Goal: Task Accomplishment & Management: Complete application form

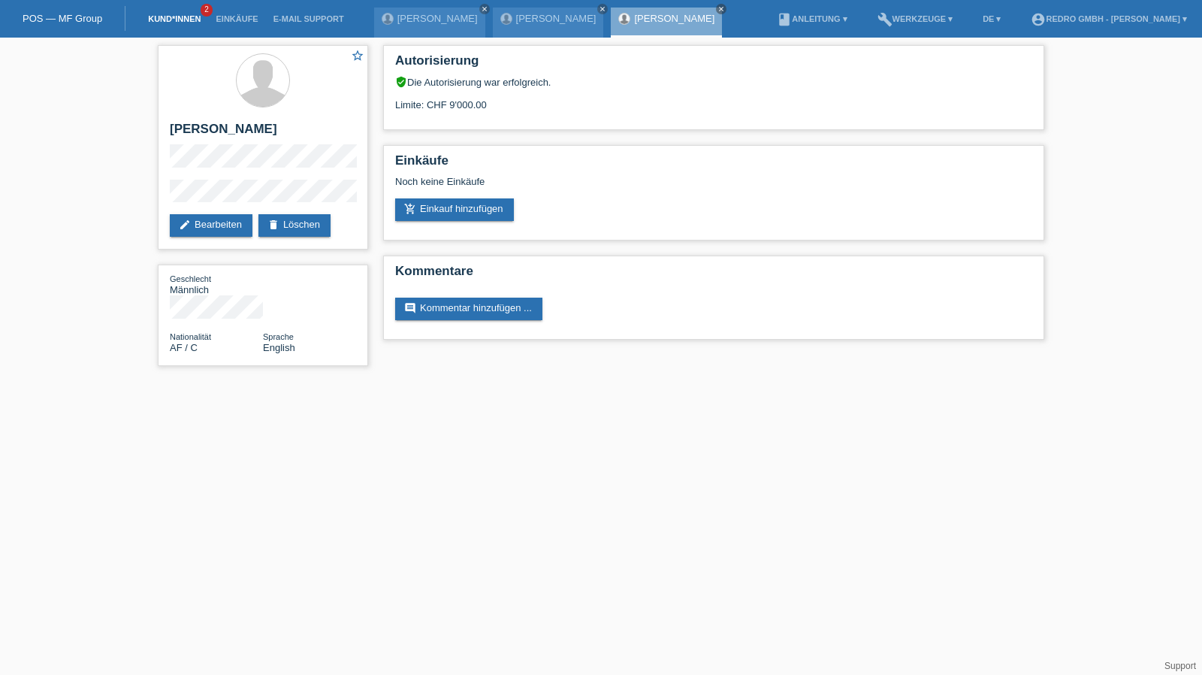
click at [168, 19] on link "Kund*innen" at bounding box center [174, 18] width 68 height 9
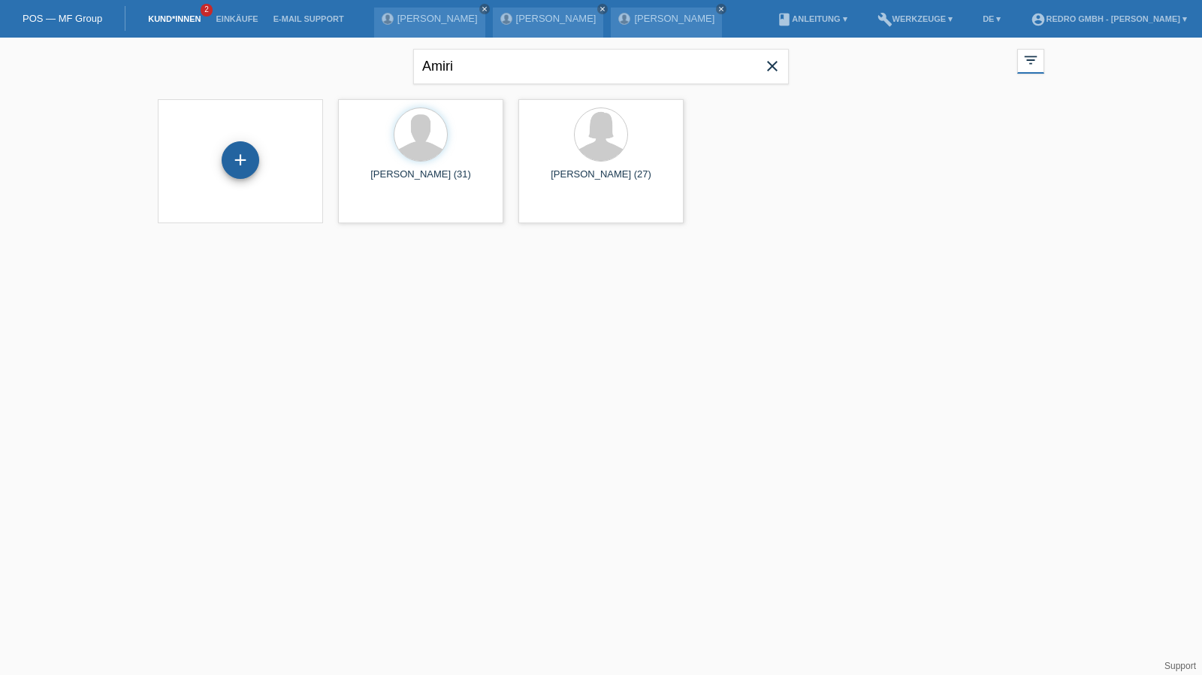
click at [249, 163] on div "+" at bounding box center [241, 160] width 38 height 38
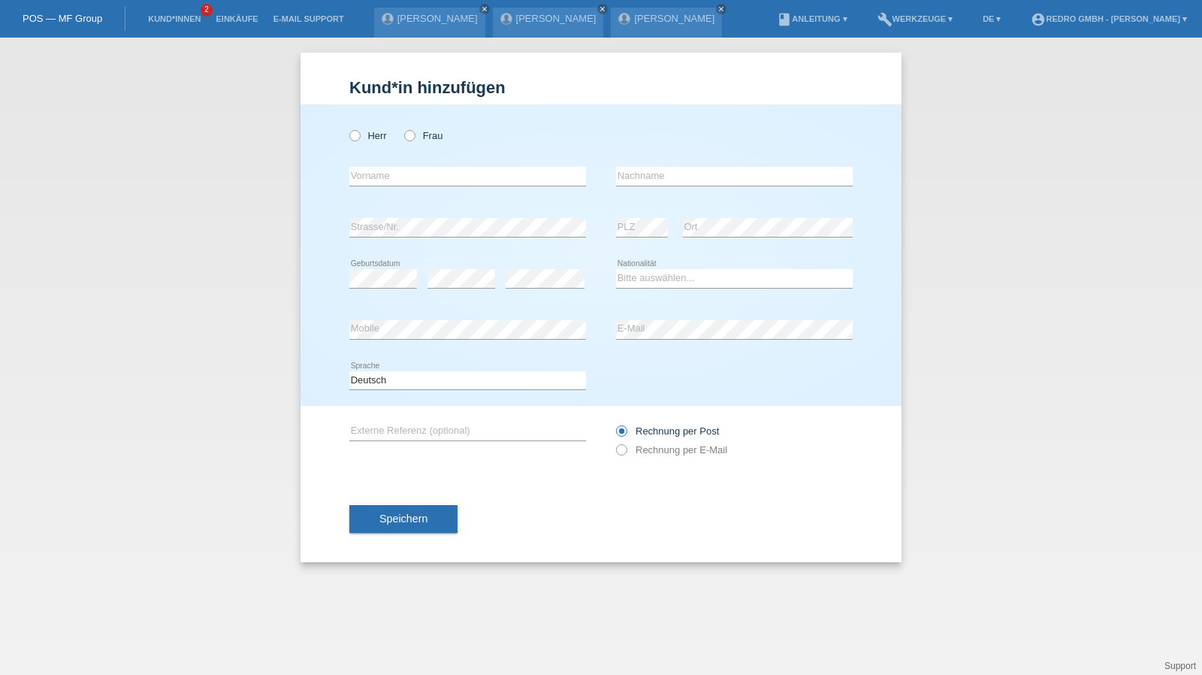
click at [1055, 279] on div "Kund*in hinzufügen Kunde hinzufügen Kundin hinzufügen Herr Frau error Vorname e…" at bounding box center [601, 356] width 1202 height 637
click at [437, 180] on input "text" at bounding box center [467, 176] width 237 height 19
type input "[PERSON_NAME]"
type input "Zeller"
click at [744, 166] on div "Zeller error Nachname" at bounding box center [734, 176] width 237 height 51
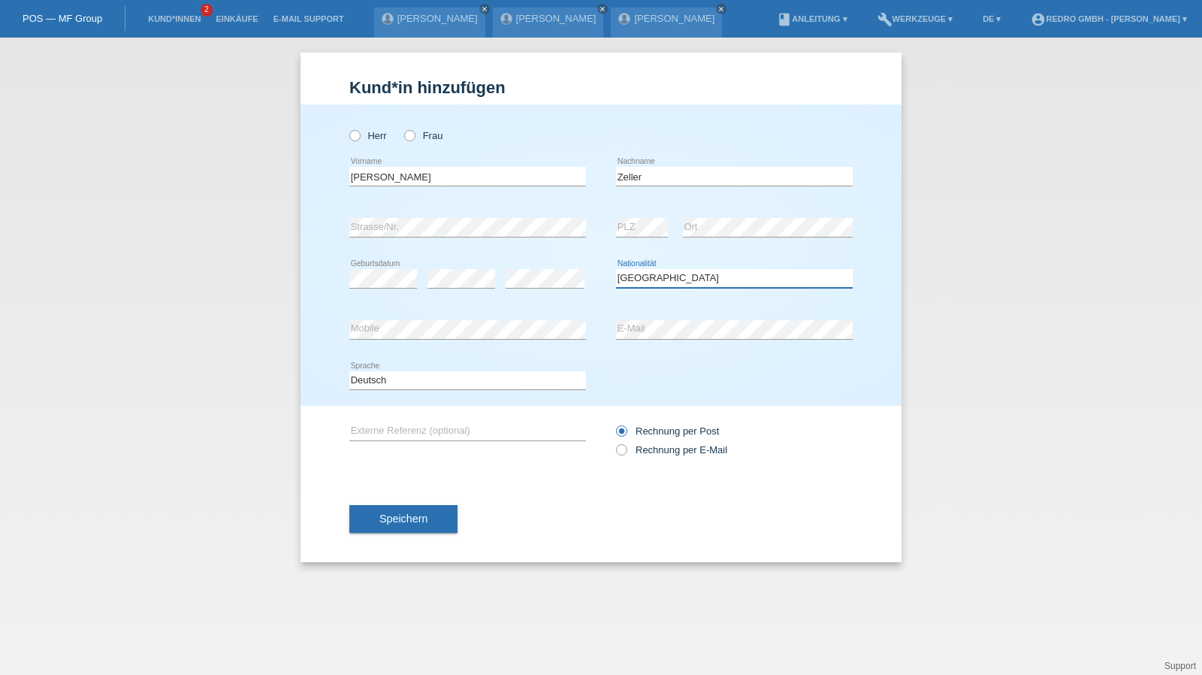
select select "CH"
click at [162, 16] on link "Kund*innen" at bounding box center [174, 18] width 68 height 9
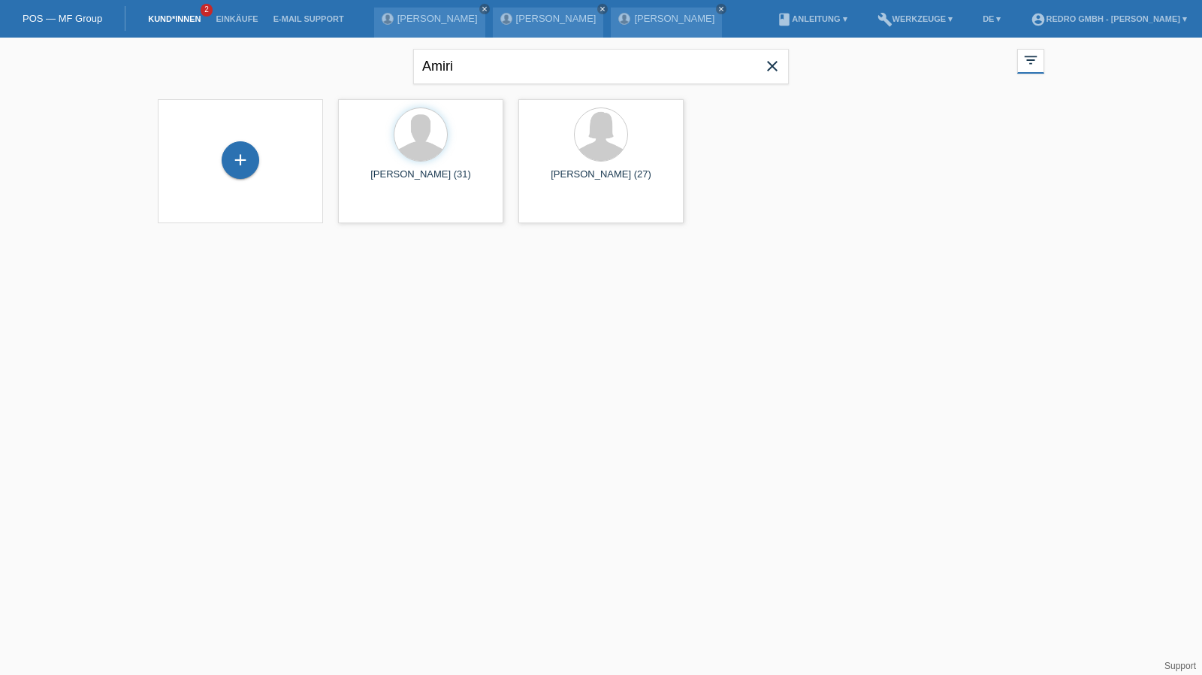
click at [257, 173] on div "+" at bounding box center [240, 161] width 141 height 40
click at [249, 164] on div "+" at bounding box center [240, 160] width 36 height 26
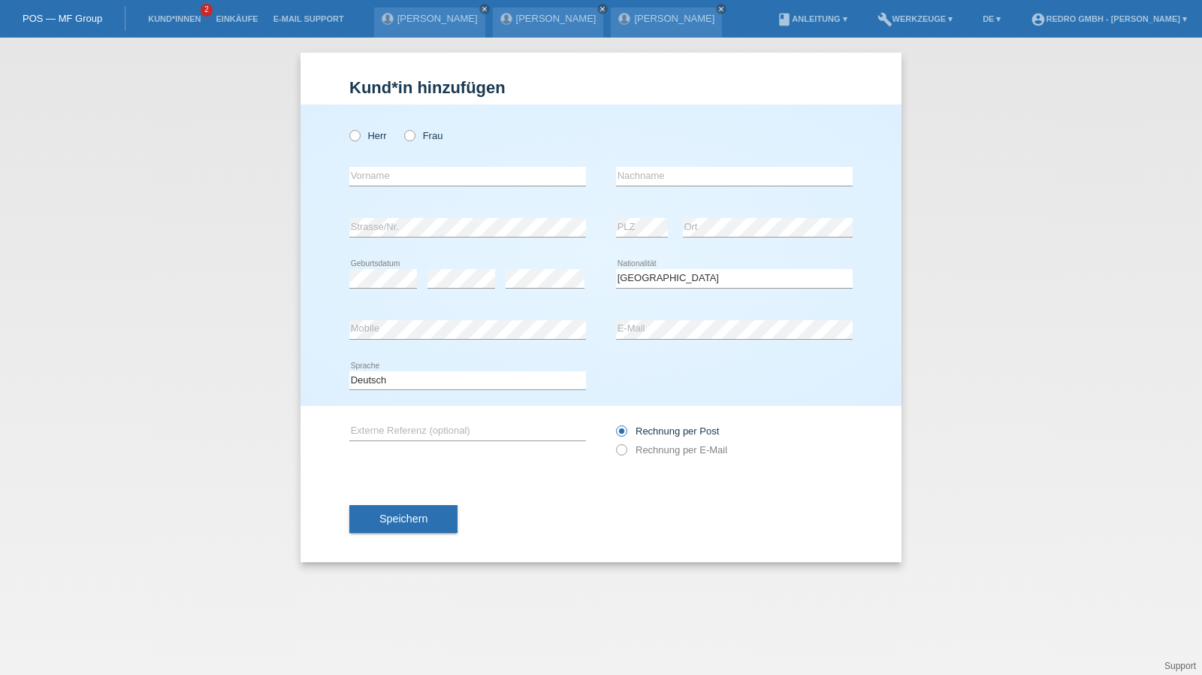
click at [414, 186] on icon at bounding box center [467, 186] width 237 height 1
click at [416, 180] on input "text" at bounding box center [467, 176] width 237 height 19
type input "[PERSON_NAME]"
click at [728, 216] on div "error Ort" at bounding box center [768, 227] width 170 height 51
click at [727, 216] on div "error Ort" at bounding box center [768, 227] width 170 height 51
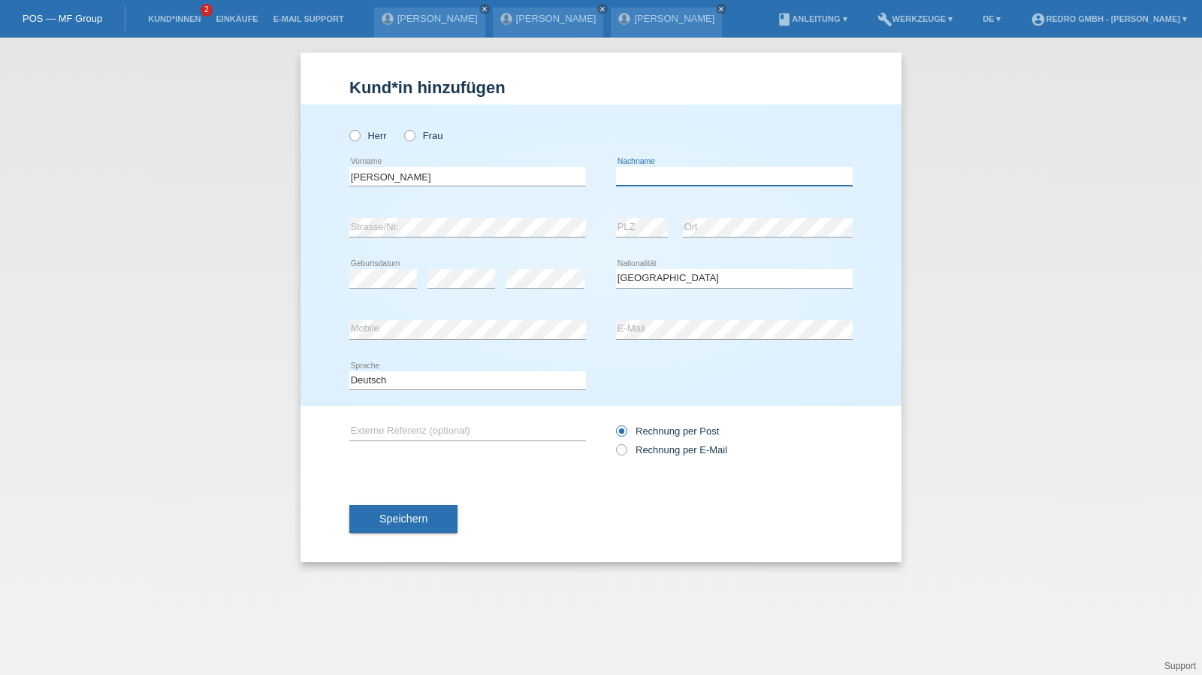
click at [668, 168] on input "text" at bounding box center [734, 176] width 237 height 19
type input "Zeller"
click at [405, 509] on button "Speichern" at bounding box center [403, 519] width 108 height 29
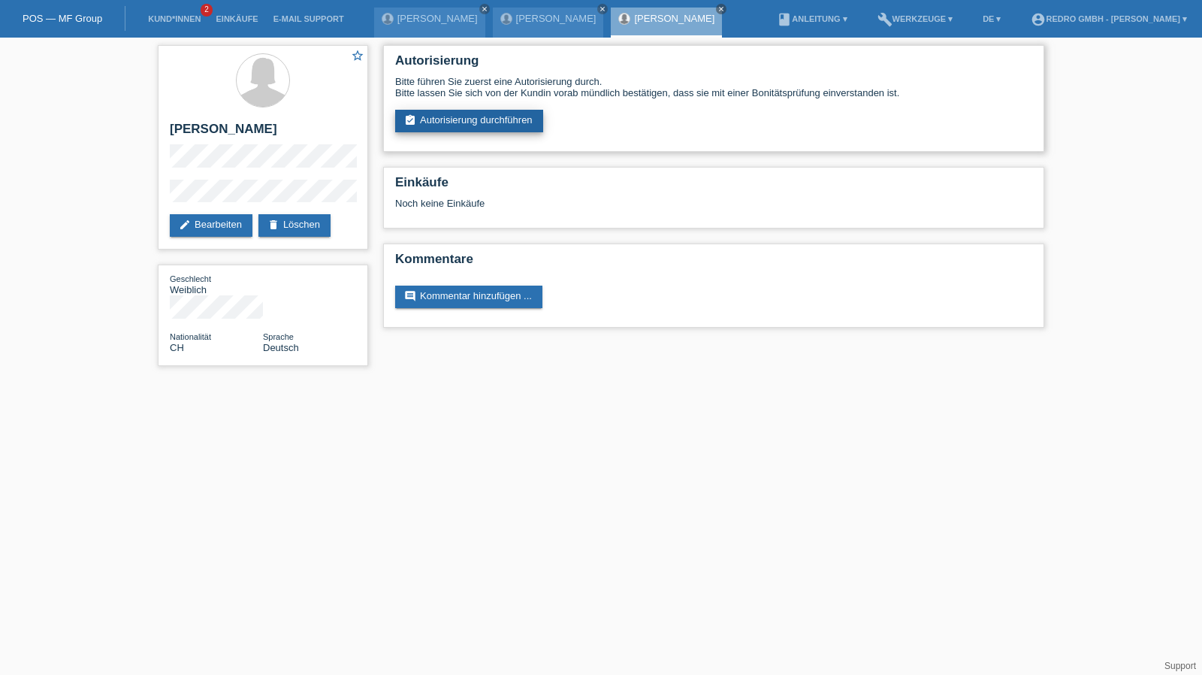
click at [450, 124] on link "assignment_turned_in Autorisierung durchführen" at bounding box center [469, 121] width 148 height 23
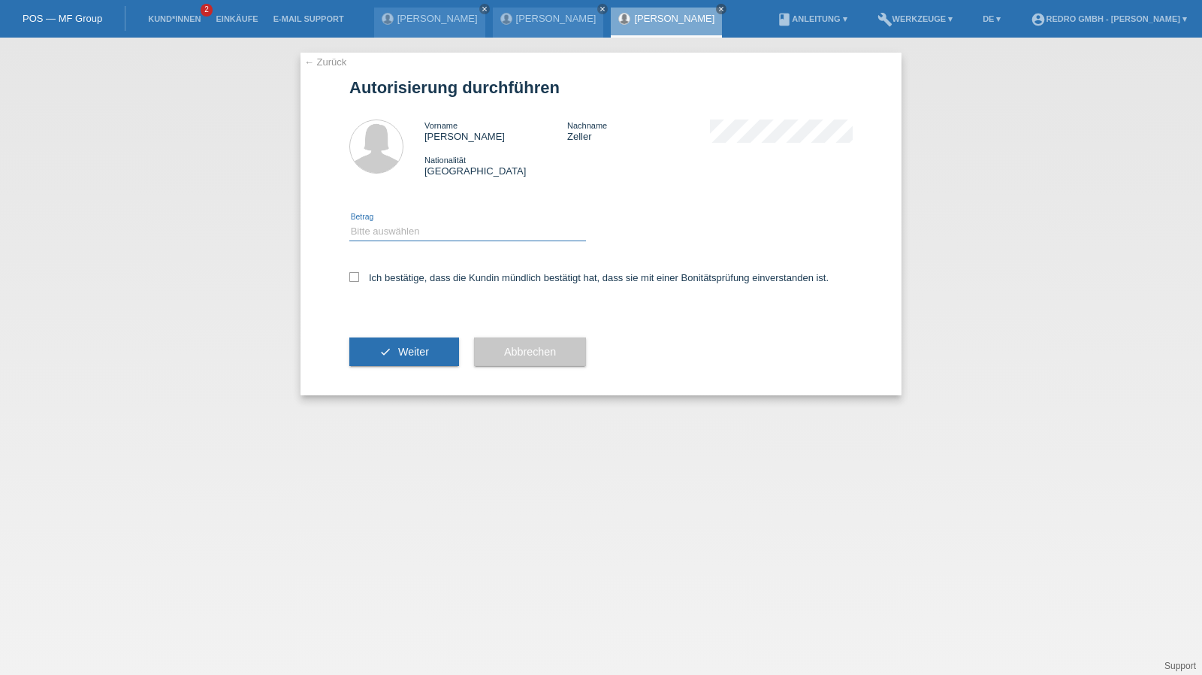
drag, startPoint x: 0, startPoint y: 0, endPoint x: 422, endPoint y: 231, distance: 481.1
click at [424, 227] on select "Bitte auswählen CHF 1.00 - CHF 499.00 CHF 500.00 - CHF 1'999.00 CHF 2'000.00 - …" at bounding box center [467, 231] width 237 height 18
select select "1"
click at [349, 222] on select "Bitte auswählen CHF 1.00 - CHF 499.00 CHF 500.00 - CHF 1'999.00 CHF 2'000.00 - …" at bounding box center [467, 231] width 237 height 18
click at [401, 276] on label "Ich bestätige, dass die Kundin mündlich bestätigt hat, dass sie mit einer Bonit…" at bounding box center [588, 277] width 479 height 11
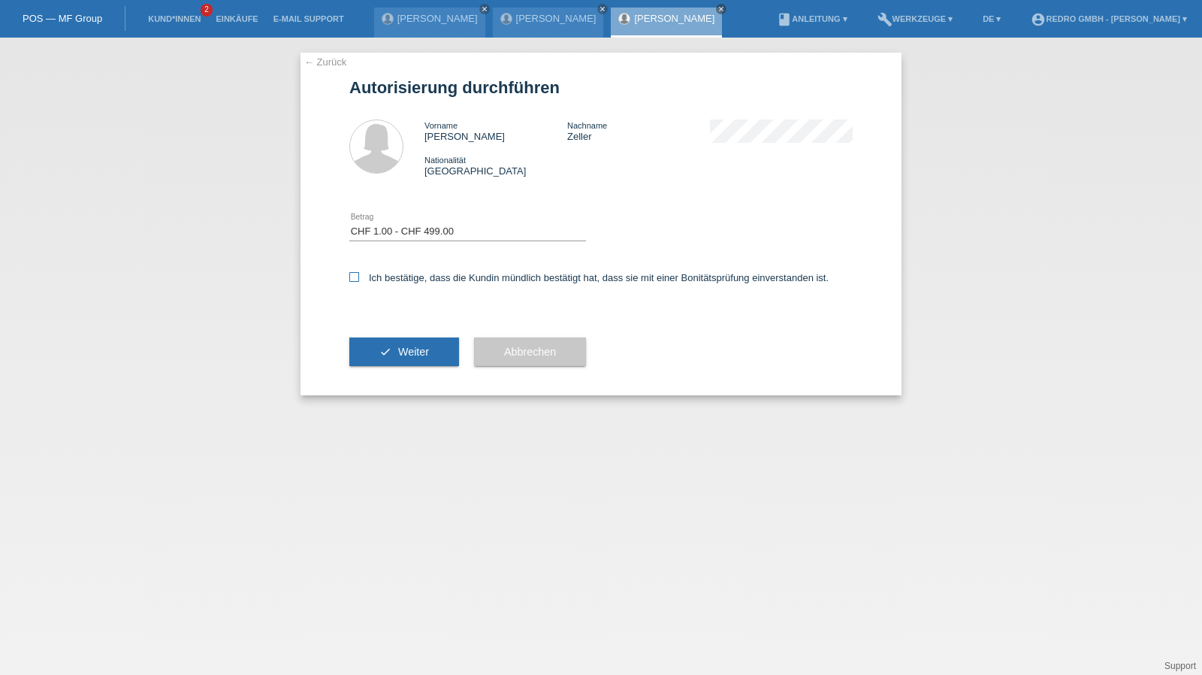
click at [359, 276] on input "Ich bestätige, dass die Kundin mündlich bestätigt hat, dass sie mit einer Bonit…" at bounding box center [354, 277] width 10 height 10
checkbox input "true"
click at [394, 351] on button "check Weiter" at bounding box center [404, 351] width 110 height 29
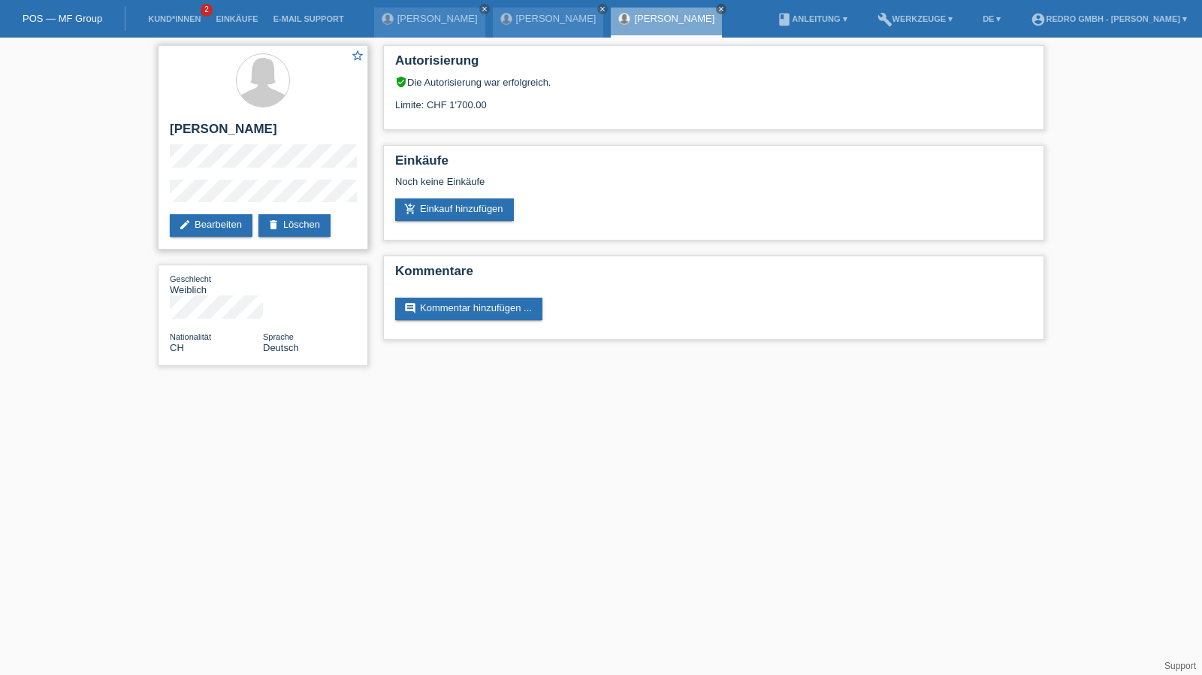
click at [240, 173] on div "star_border [PERSON_NAME] edit Bearbeiten delete Löschen" at bounding box center [263, 147] width 210 height 204
click at [183, 20] on link "Kund*innen" at bounding box center [174, 18] width 68 height 9
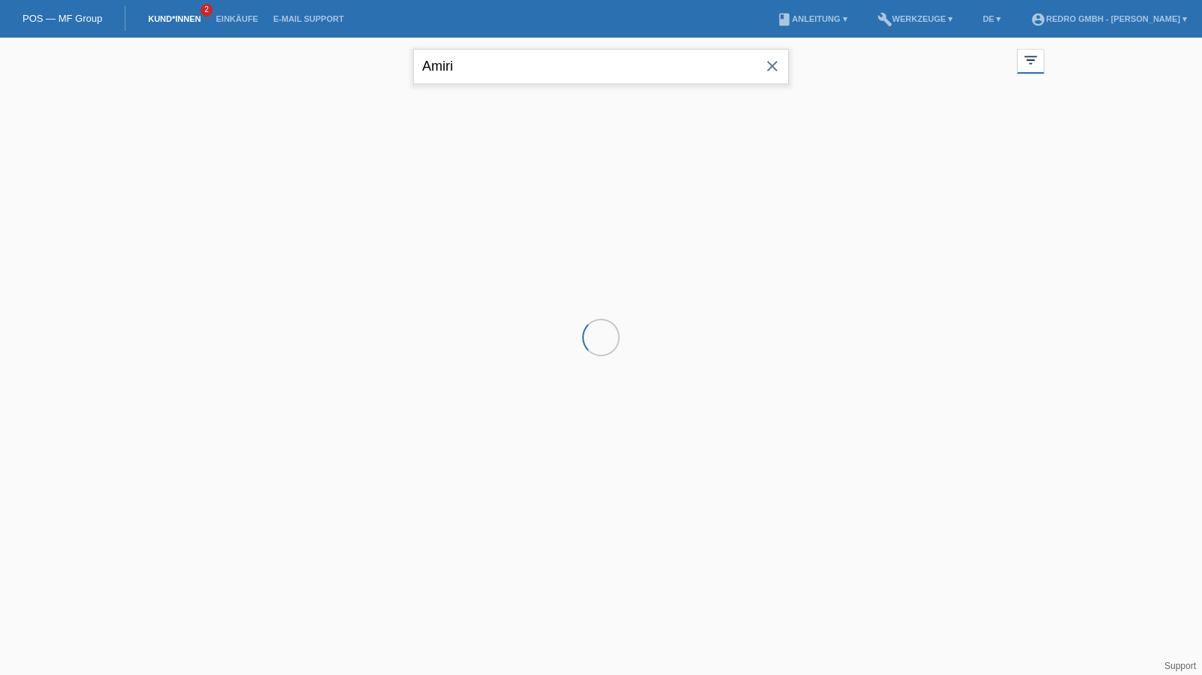
click at [551, 66] on input "Amiri" at bounding box center [601, 66] width 376 height 35
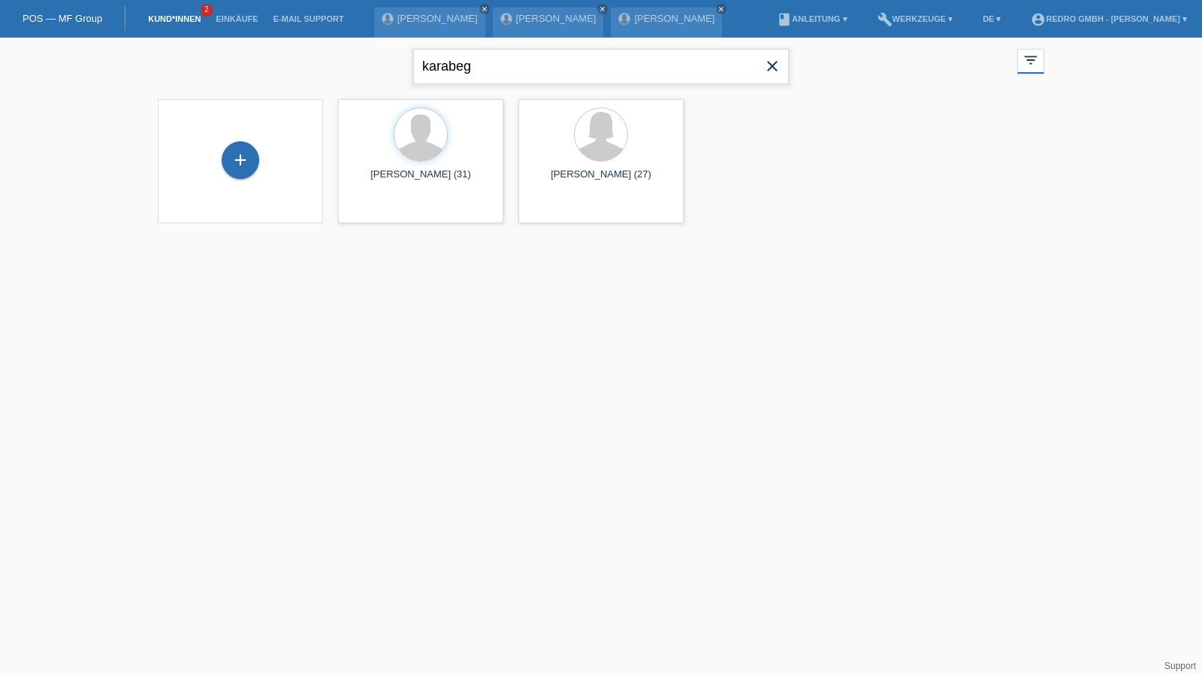
type input "karabeg"
click at [371, 213] on span "Anzeigen" at bounding box center [381, 209] width 41 height 11
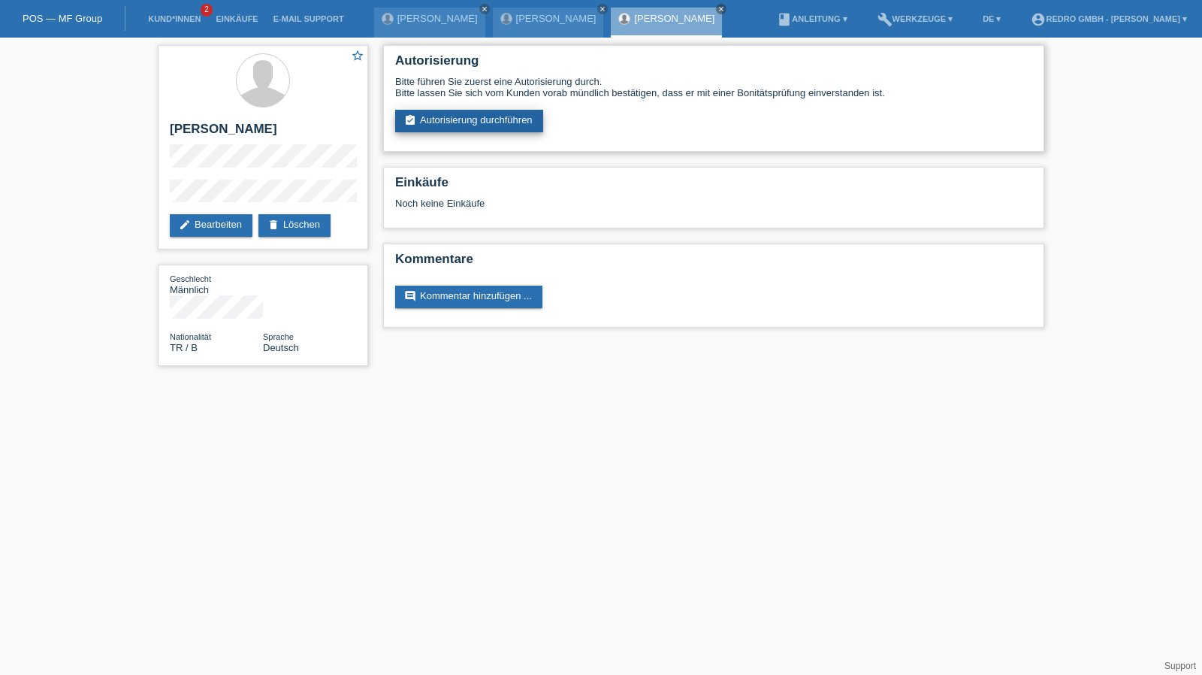
click at [451, 132] on link "assignment_turned_in Autorisierung durchführen" at bounding box center [469, 121] width 148 height 23
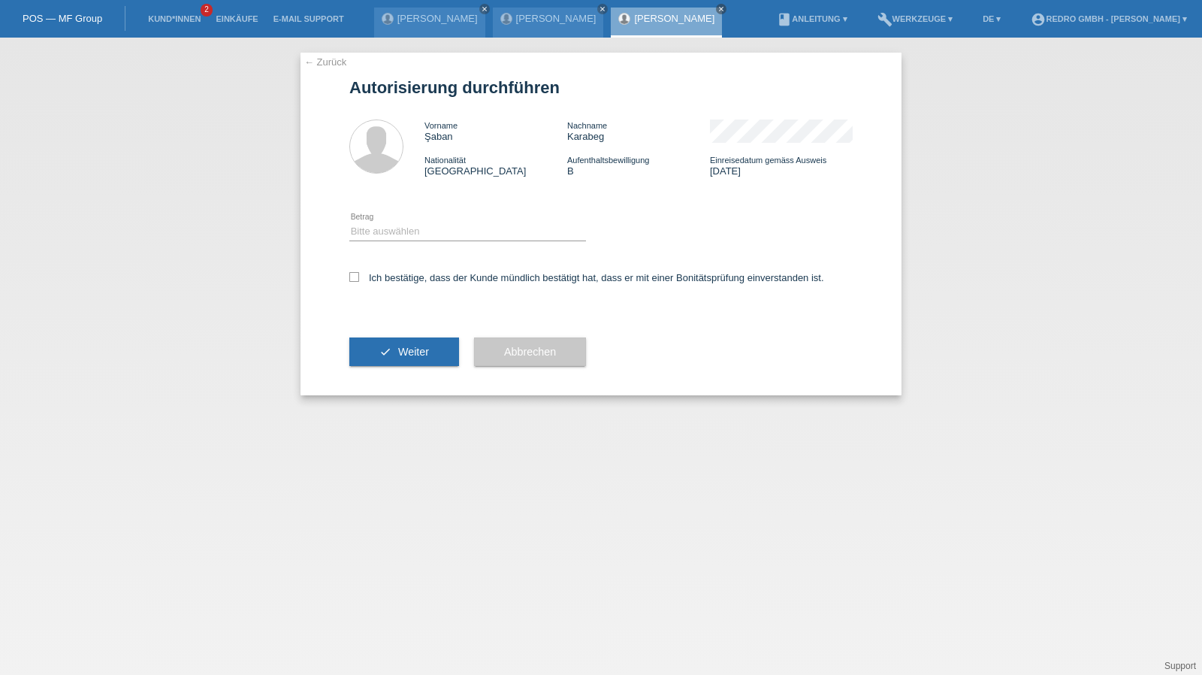
click at [403, 218] on div "Bitte auswählen CHF 1.00 - CHF 499.00 CHF 500.00 - CHF 1'999.00 CHF 2'000.00 - …" at bounding box center [467, 232] width 237 height 51
click at [405, 233] on select "Bitte auswählen CHF 1.00 - CHF 499.00 CHF 500.00 - CHF 1'999.00 CHF 2'000.00 - …" at bounding box center [467, 231] width 237 height 18
select select "1"
click at [349, 222] on select "Bitte auswählen CHF 1.00 - CHF 499.00 CHF 500.00 - CHF 1'999.00 CHF 2'000.00 - …" at bounding box center [467, 231] width 237 height 18
click at [392, 281] on label "Ich bestätige, dass der Kunde mündlich bestätigt hat, dass er mit einer Bonität…" at bounding box center [586, 277] width 475 height 11
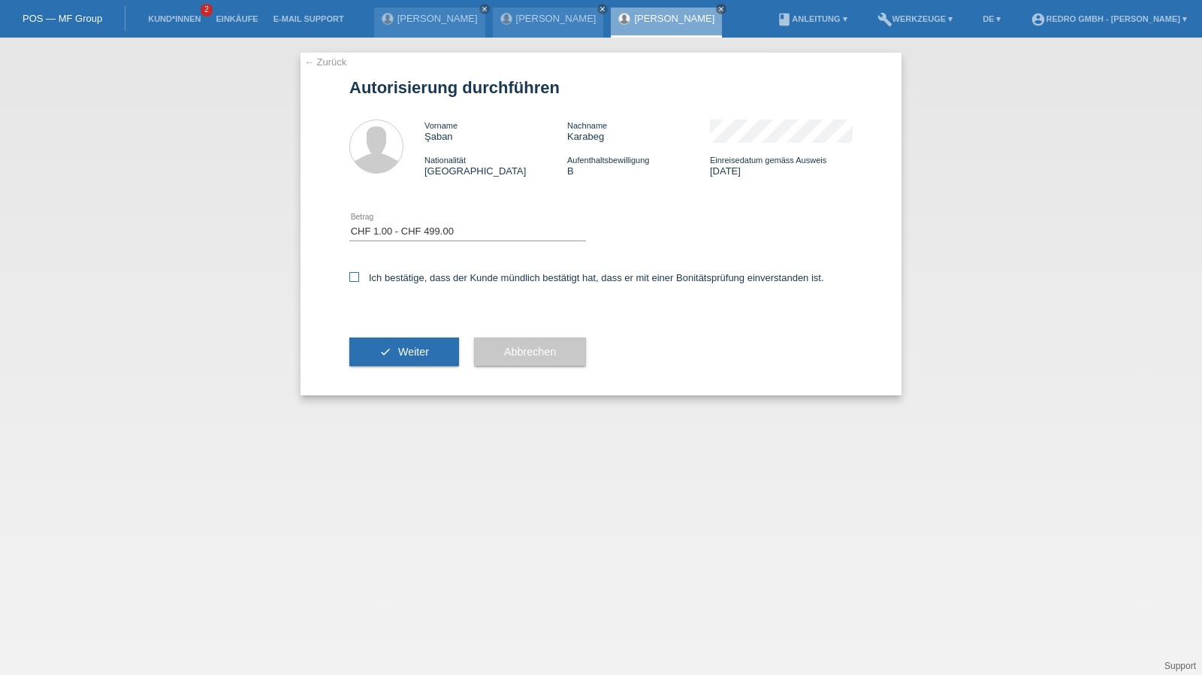
click at [359, 281] on input "Ich bestätige, dass der Kunde mündlich bestätigt hat, dass er mit einer Bonität…" at bounding box center [354, 277] width 10 height 10
checkbox input "true"
click at [385, 337] on div "check Weiter" at bounding box center [404, 351] width 110 height 87
click at [379, 351] on button "check Weiter" at bounding box center [404, 351] width 110 height 29
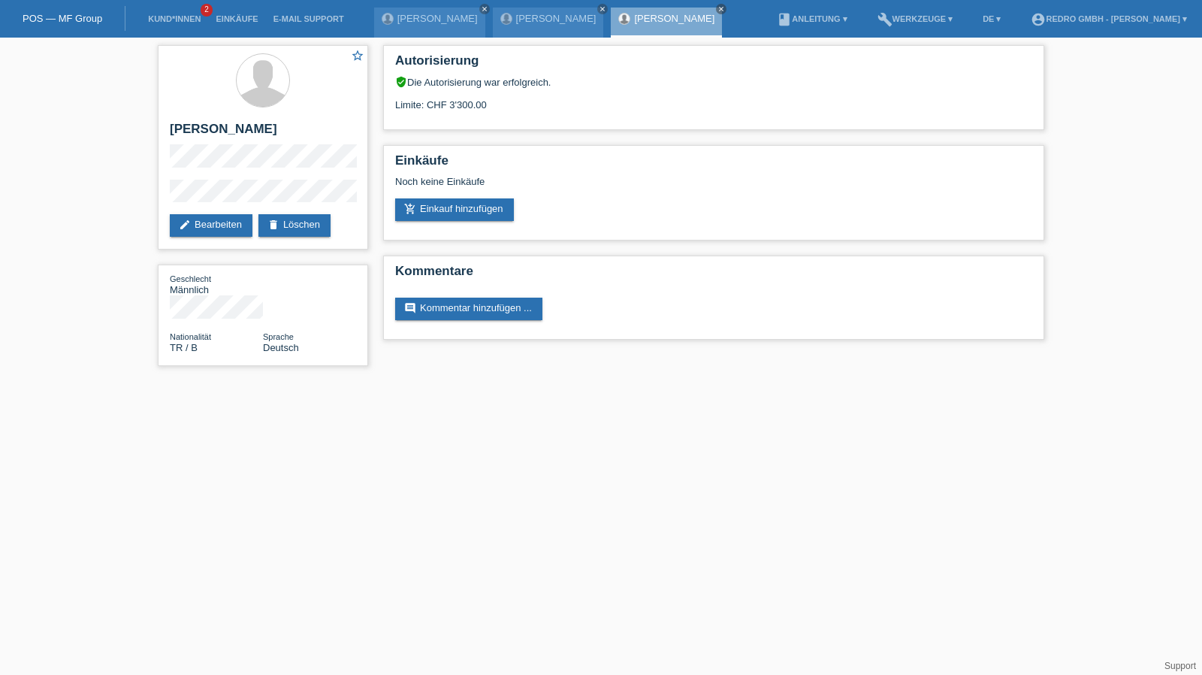
click at [123, 201] on div "star_border [PERSON_NAME] edit Bearbeiten delete Löschen Geschlecht Männlich Na…" at bounding box center [601, 209] width 1202 height 343
click at [173, 20] on link "Kund*innen" at bounding box center [174, 18] width 68 height 9
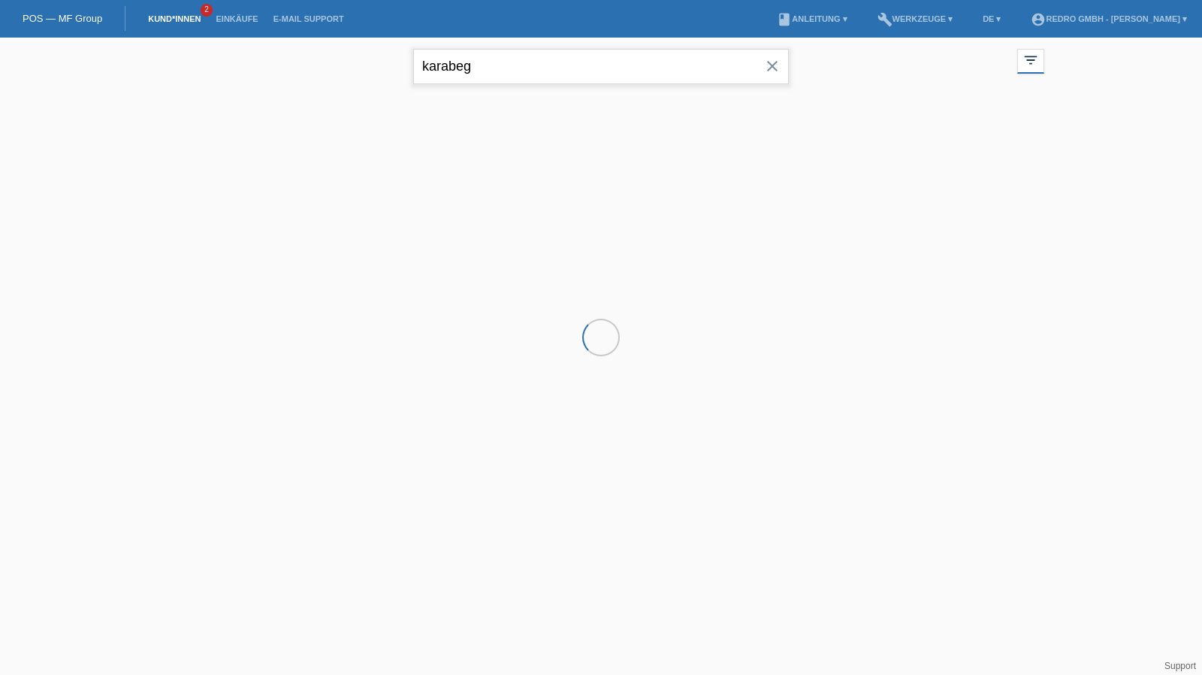
click at [519, 56] on input "karabeg" at bounding box center [601, 66] width 376 height 35
paste input "Oropeza"
type input "Oropeza"
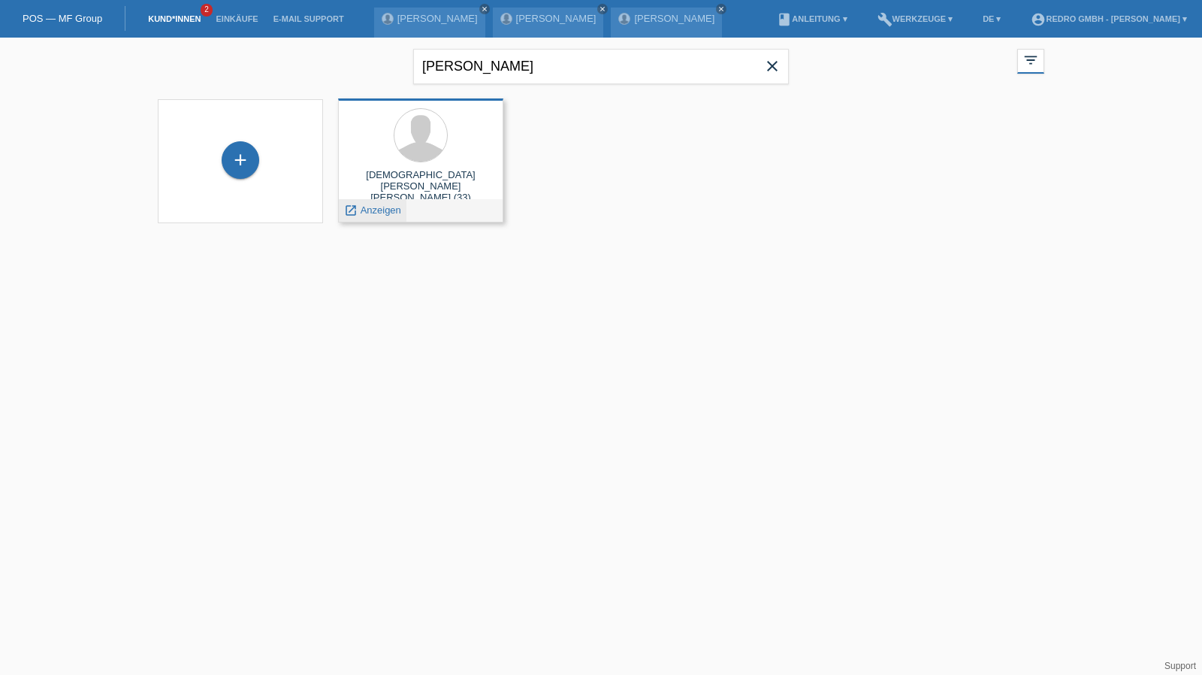
click at [379, 211] on span "Anzeigen" at bounding box center [381, 209] width 41 height 11
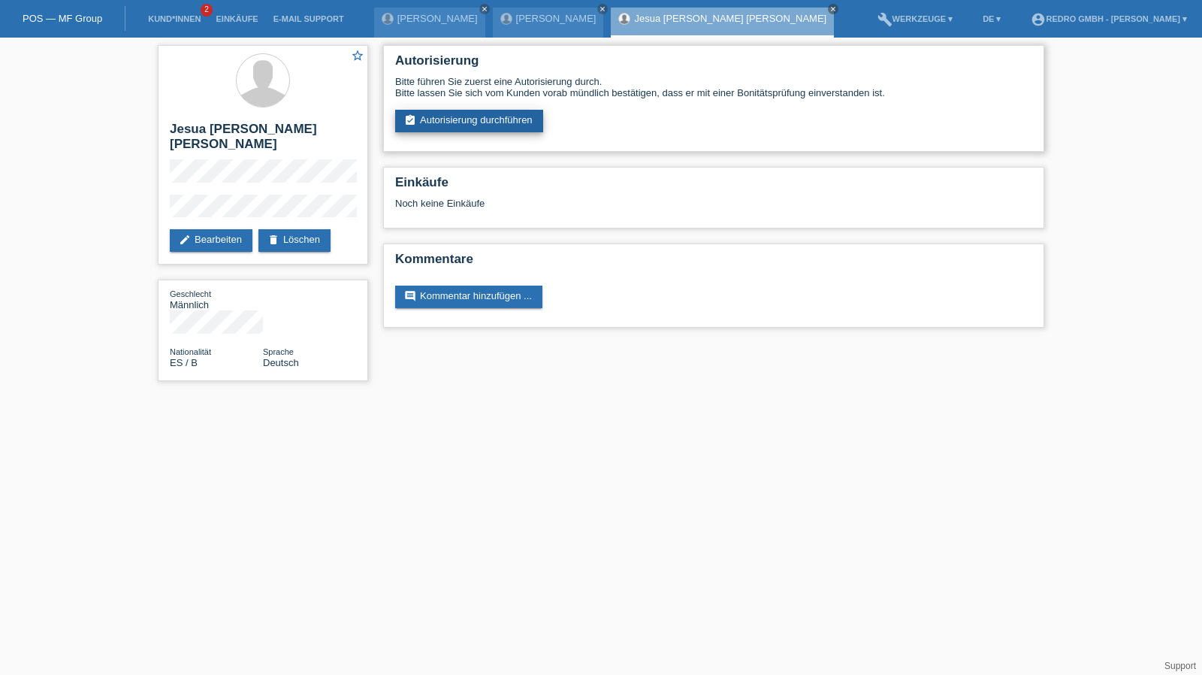
click at [427, 123] on link "assignment_turned_in Autorisierung durchführen" at bounding box center [469, 121] width 148 height 23
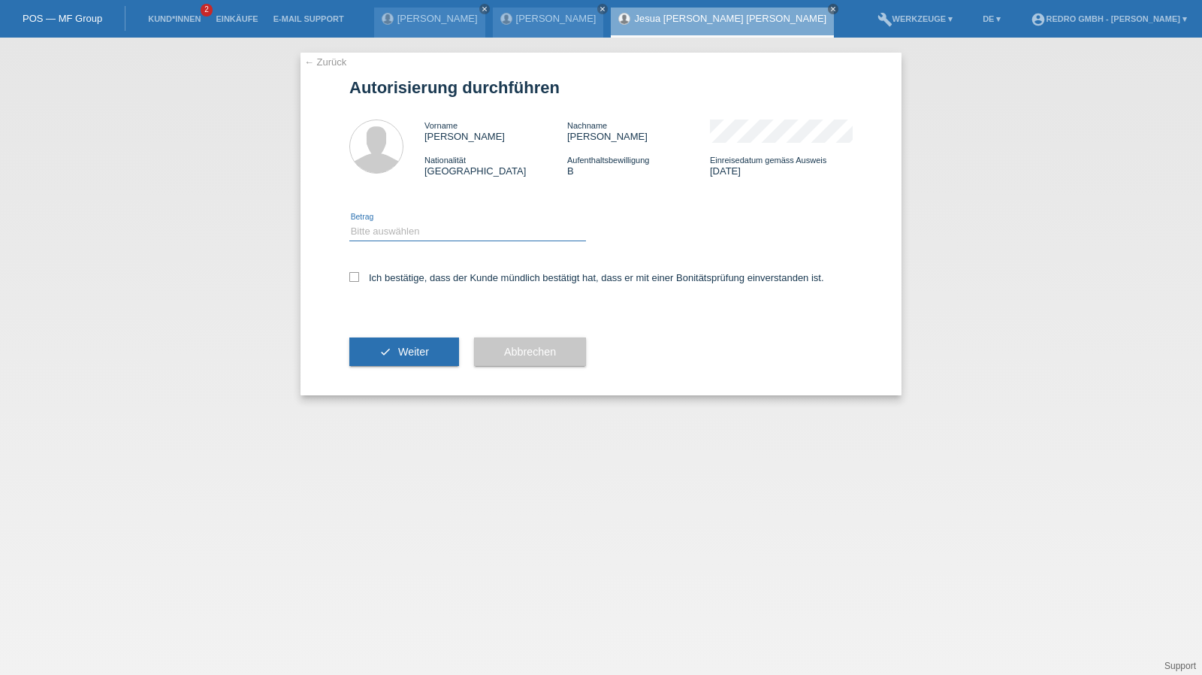
drag, startPoint x: 412, startPoint y: 231, endPoint x: 405, endPoint y: 240, distance: 12.3
click at [412, 231] on select "Bitte auswählen CHF 1.00 - CHF 499.00 CHF 500.00 - CHF 1'999.00 CHF 2'000.00 - …" at bounding box center [467, 231] width 237 height 18
select select "1"
click at [349, 222] on select "Bitte auswählen CHF 1.00 - CHF 499.00 CHF 500.00 - CHF 1'999.00 CHF 2'000.00 - …" at bounding box center [467, 231] width 237 height 18
click at [382, 274] on label "Ich bestätige, dass der Kunde mündlich bestätigt hat, dass er mit einer Bonität…" at bounding box center [586, 277] width 475 height 11
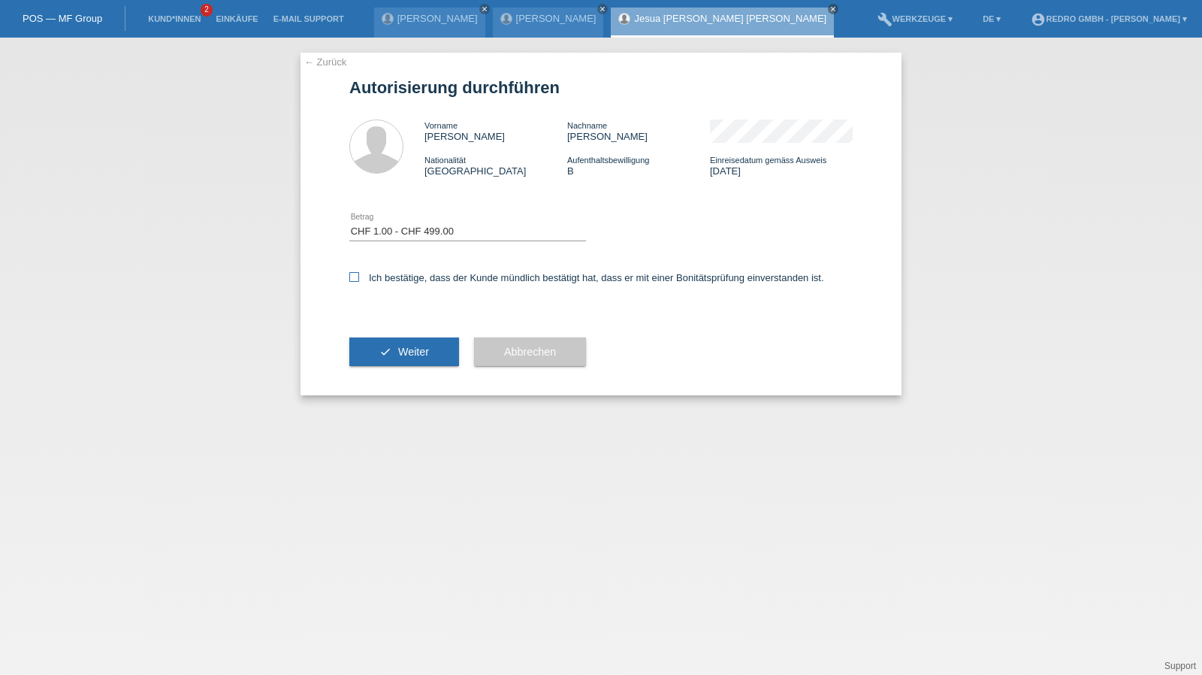
click at [359, 274] on input "Ich bestätige, dass der Kunde mündlich bestätigt hat, dass er mit einer Bonität…" at bounding box center [354, 277] width 10 height 10
checkbox input "true"
click at [389, 364] on button "check Weiter" at bounding box center [404, 351] width 110 height 29
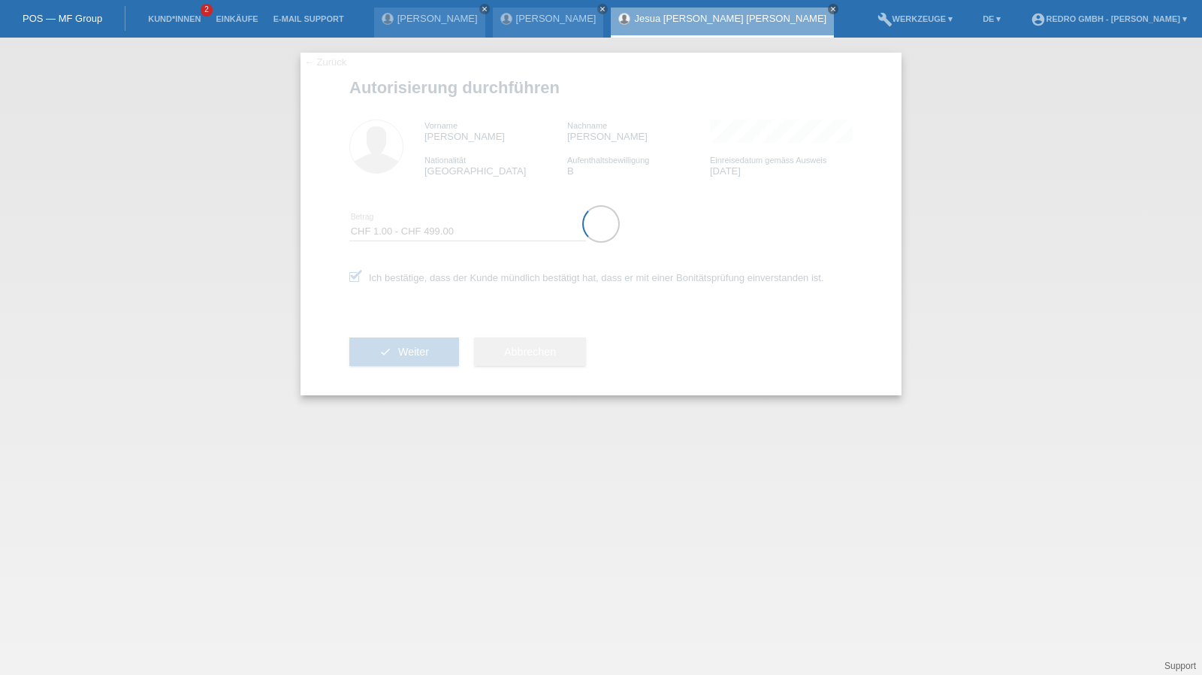
click at [397, 349] on div at bounding box center [600, 224] width 601 height 343
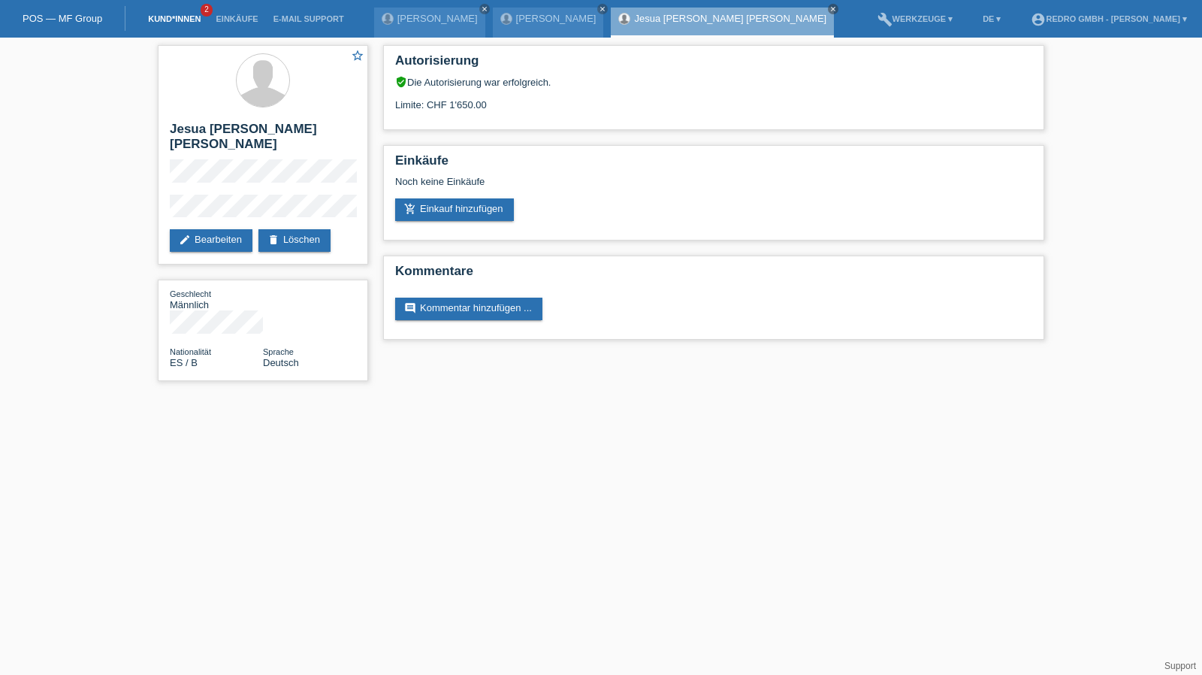
click at [167, 17] on link "Kund*innen" at bounding box center [174, 18] width 68 height 9
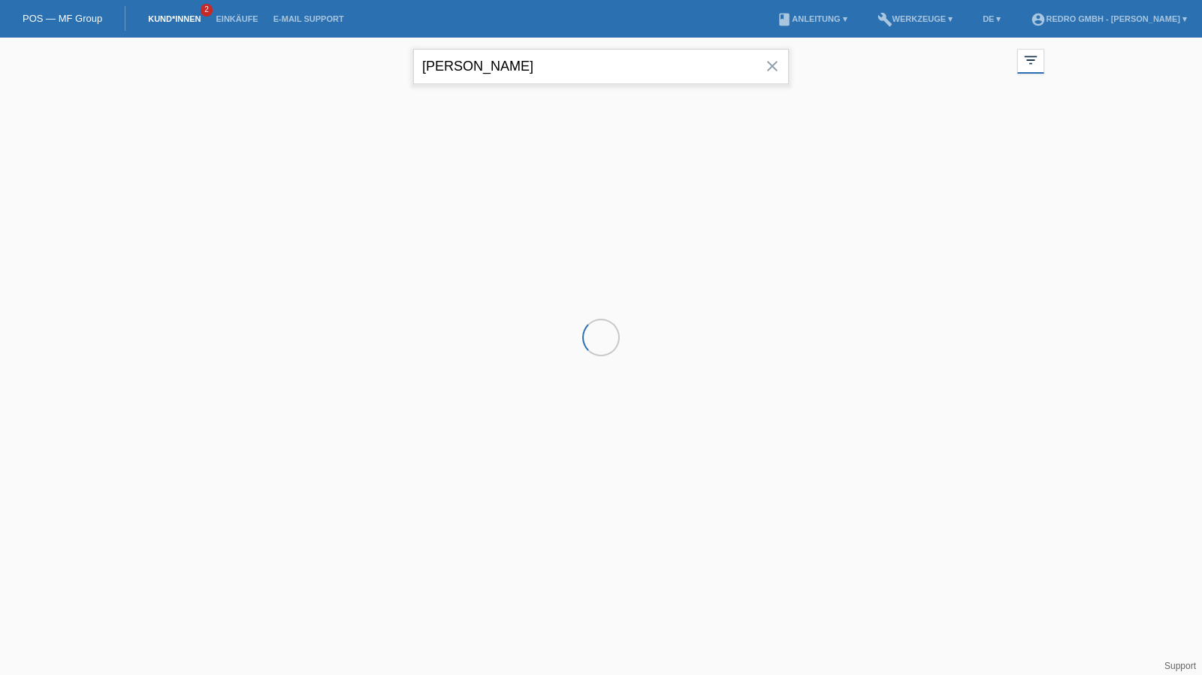
click at [454, 62] on input "[PERSON_NAME]" at bounding box center [601, 66] width 376 height 35
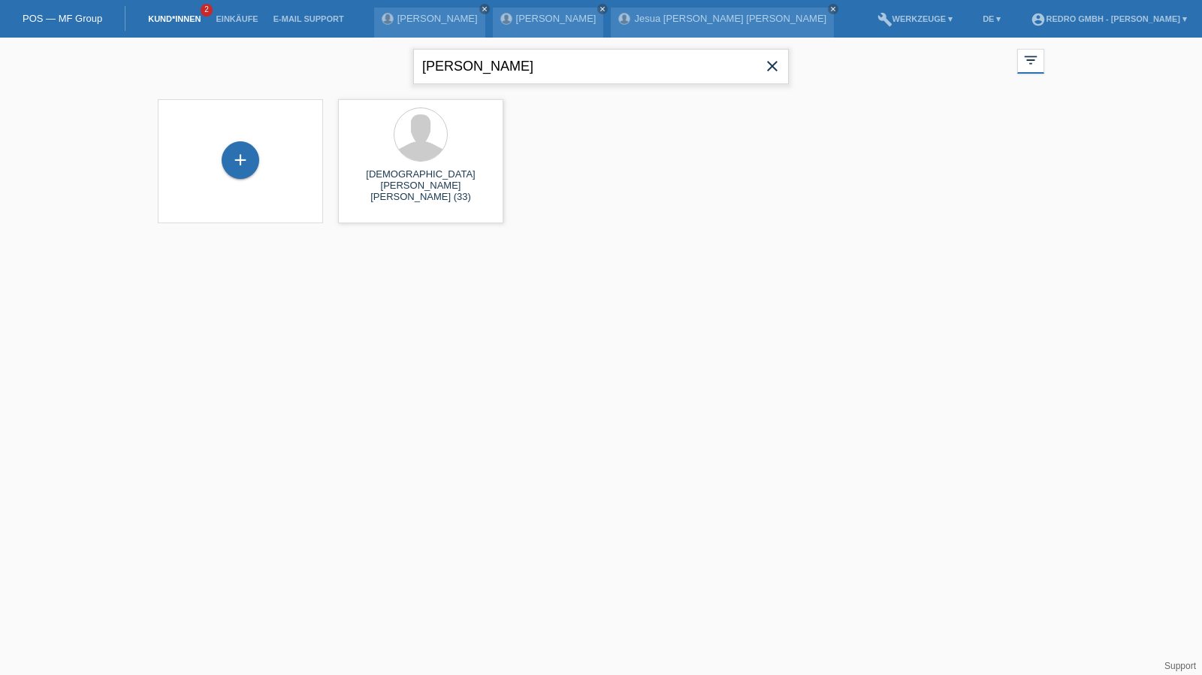
type input "[PERSON_NAME]"
click at [364, 213] on span "Anzeigen" at bounding box center [381, 209] width 41 height 11
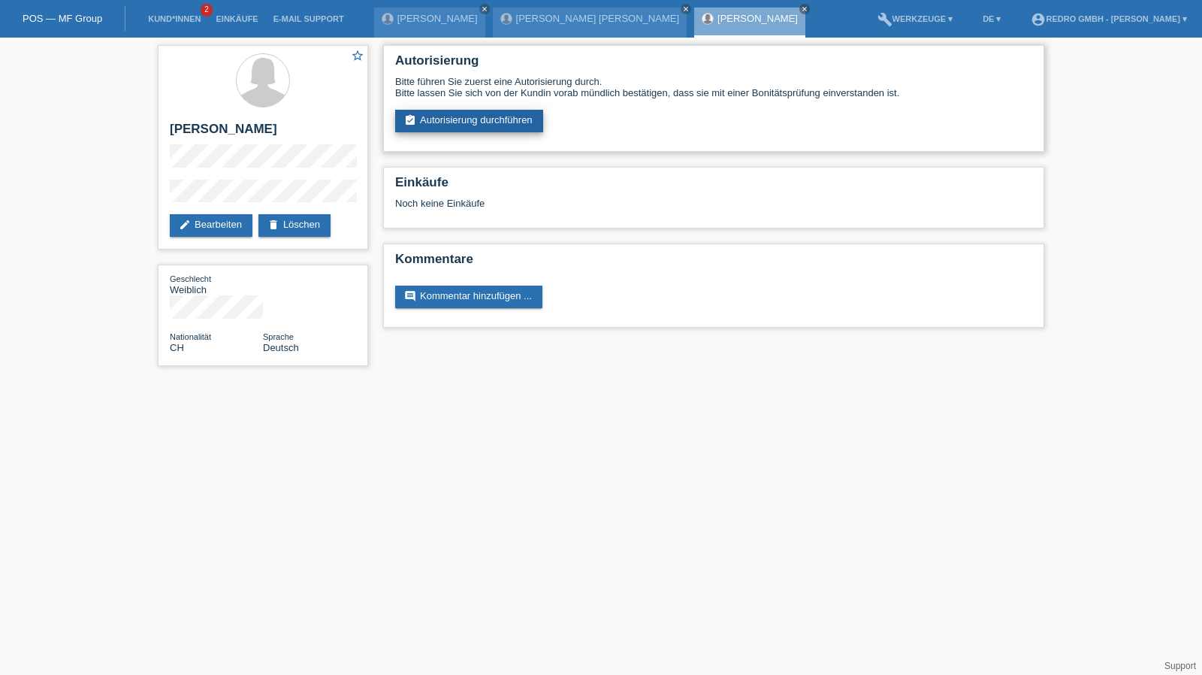
click at [459, 125] on link "assignment_turned_in Autorisierung durchführen" at bounding box center [469, 121] width 148 height 23
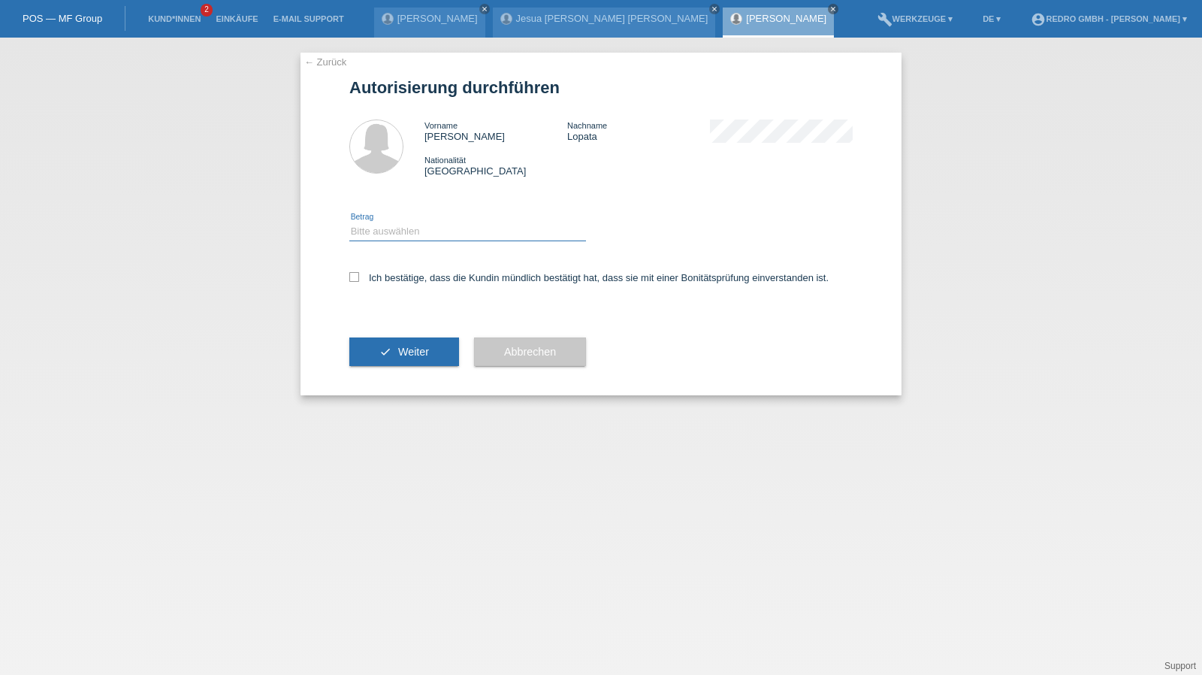
drag, startPoint x: 387, startPoint y: 226, endPoint x: 389, endPoint y: 240, distance: 13.7
click at [387, 226] on select "Bitte auswählen CHF 1.00 - CHF 499.00 CHF 500.00 - CHF 1'999.00 CHF 2'000.00 - …" at bounding box center [467, 231] width 237 height 18
select select "1"
click at [349, 222] on select "Bitte auswählen CHF 1.00 - CHF 499.00 CHF 500.00 - CHF 1'999.00 CHF 2'000.00 - …" at bounding box center [467, 231] width 237 height 18
click at [395, 281] on label "Ich bestätige, dass die Kundin mündlich bestätigt hat, dass sie mit einer Bonit…" at bounding box center [588, 277] width 479 height 11
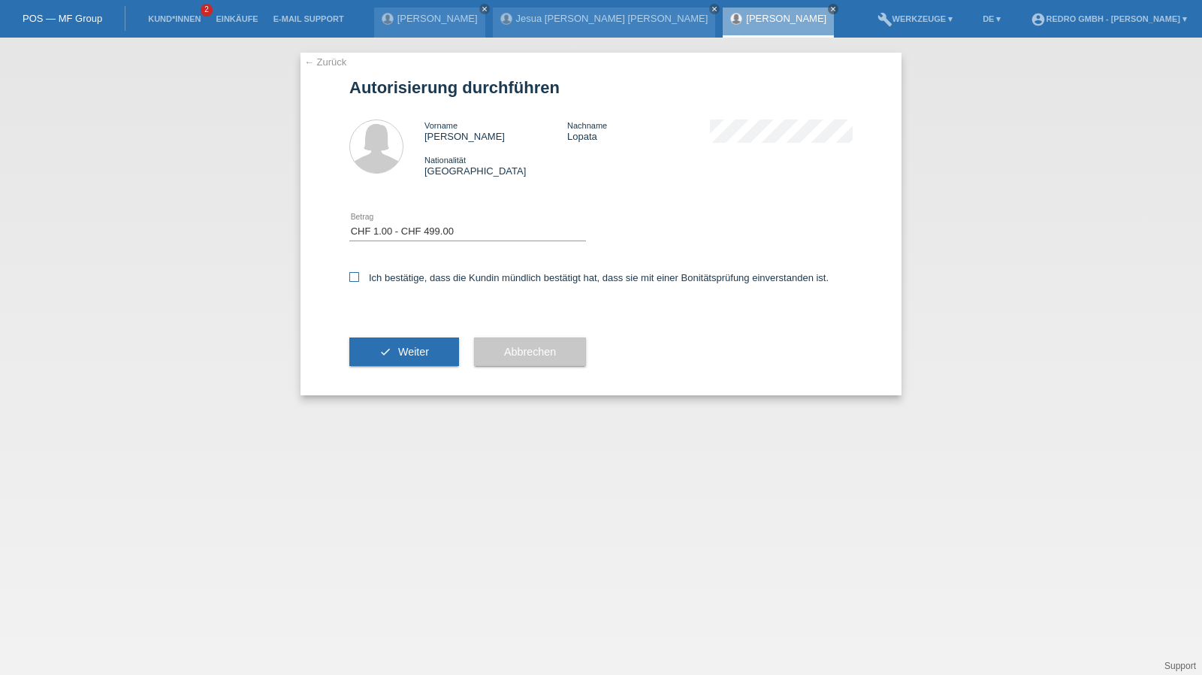
click at [359, 281] on input "Ich bestätige, dass die Kundin mündlich bestätigt hat, dass sie mit einer Bonit…" at bounding box center [354, 277] width 10 height 10
checkbox input "true"
click at [380, 352] on button "check Weiter" at bounding box center [404, 351] width 110 height 29
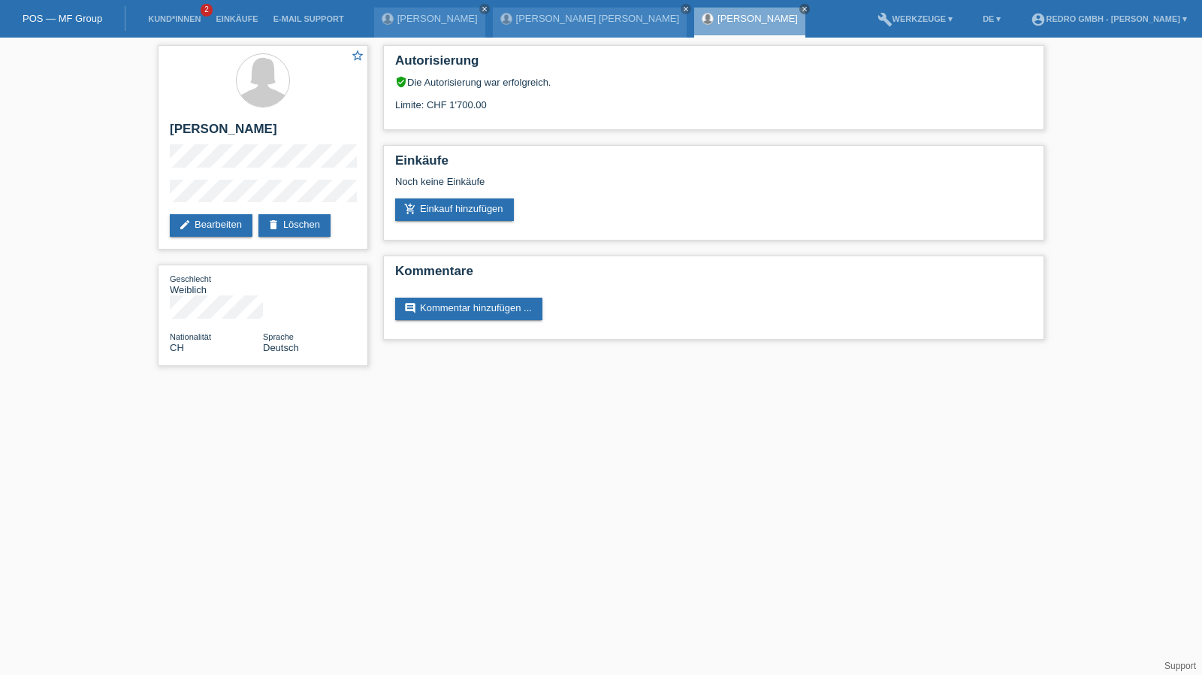
click at [170, 24] on li "Kund*innen 2" at bounding box center [174, 19] width 68 height 38
click at [170, 18] on link "Kund*innen" at bounding box center [174, 18] width 68 height 9
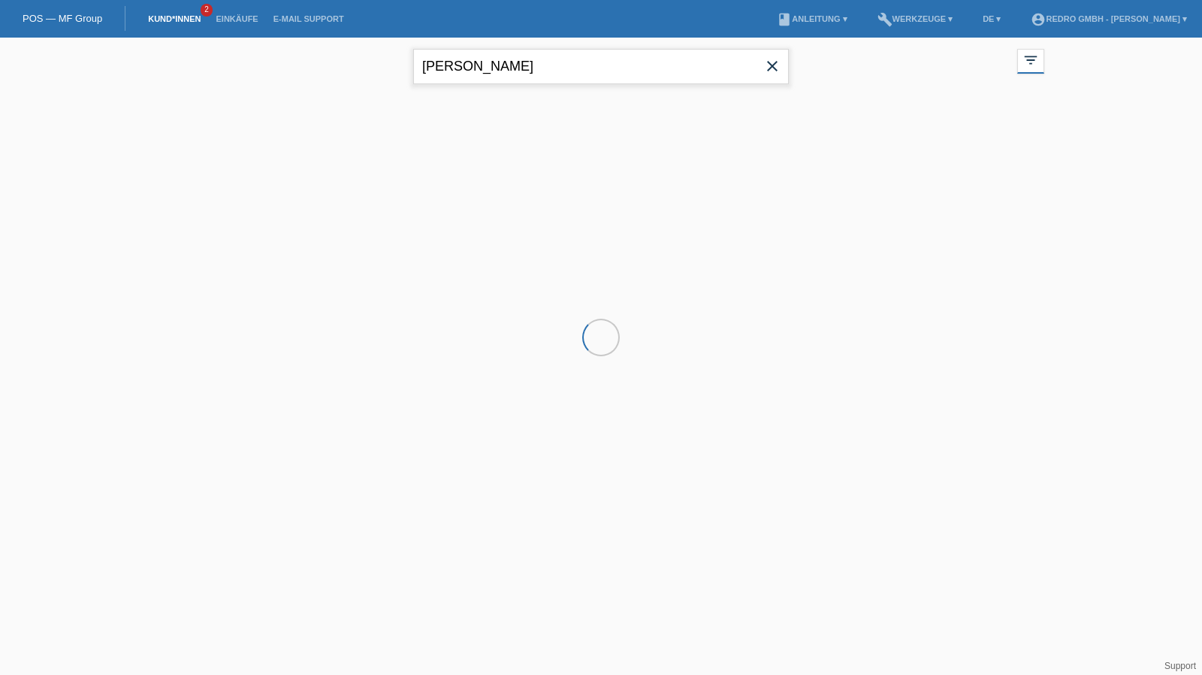
click at [540, 74] on input "[PERSON_NAME]" at bounding box center [601, 66] width 376 height 35
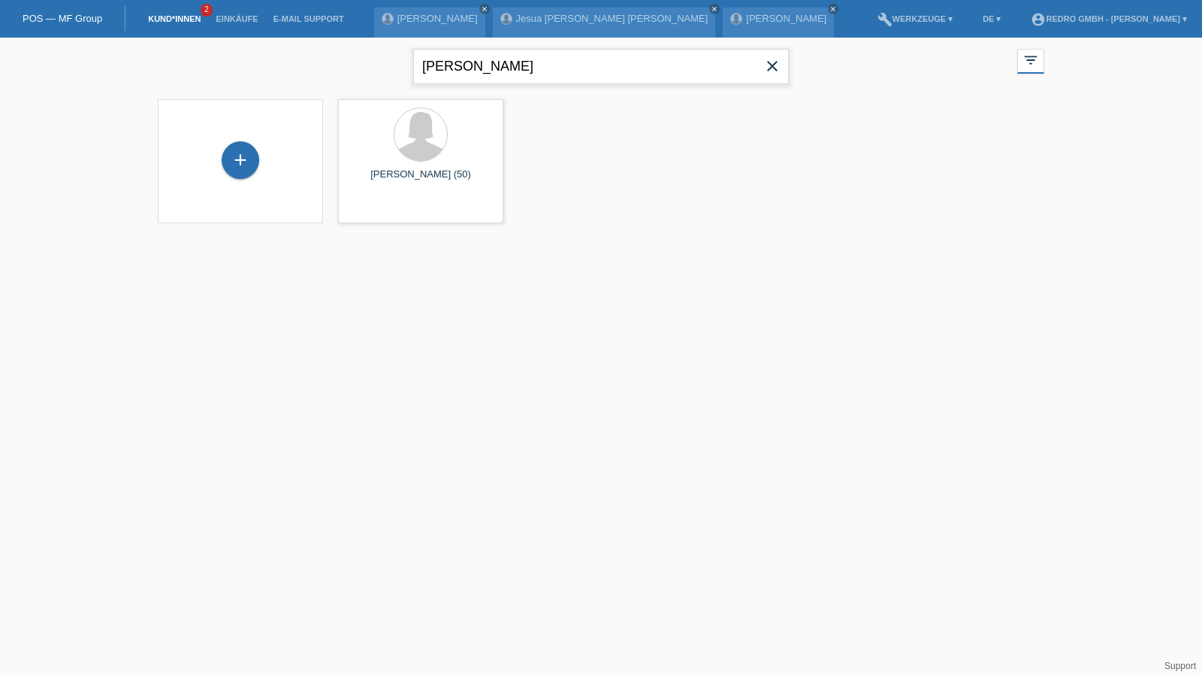
type input "[PERSON_NAME]"
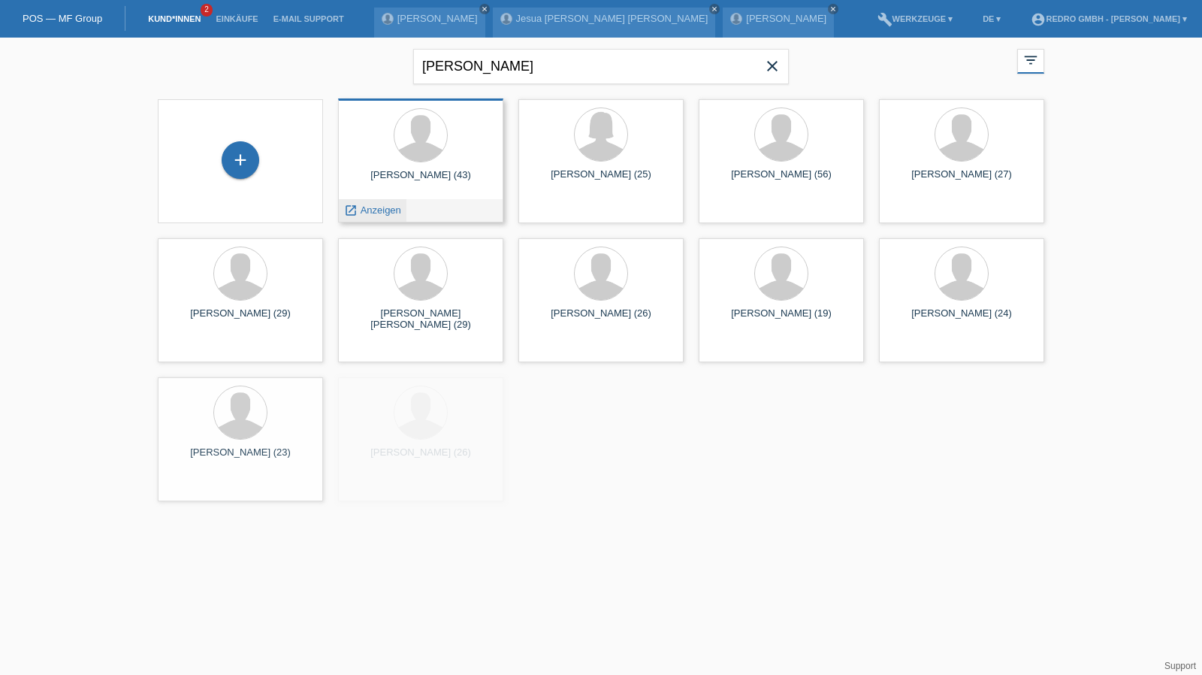
click at [377, 216] on div "launch Anzeigen" at bounding box center [373, 210] width 68 height 23
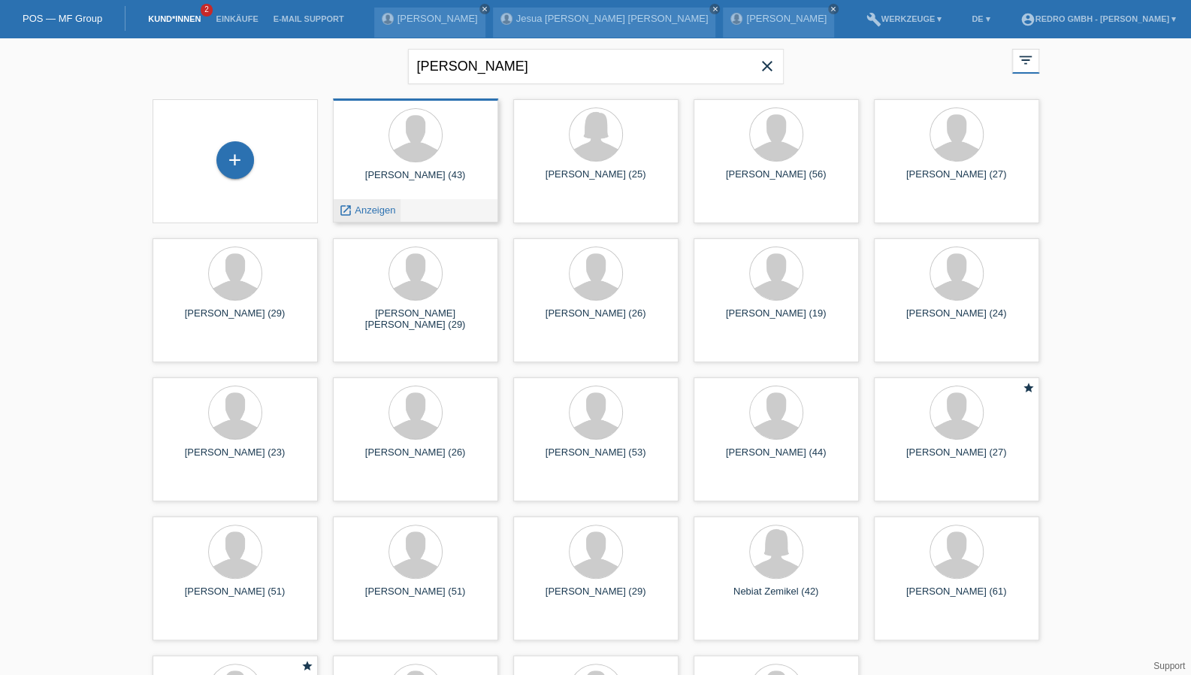
click at [372, 216] on div "launch Anzeigen" at bounding box center [368, 210] width 68 height 23
click at [373, 214] on span "Anzeigen" at bounding box center [375, 209] width 41 height 11
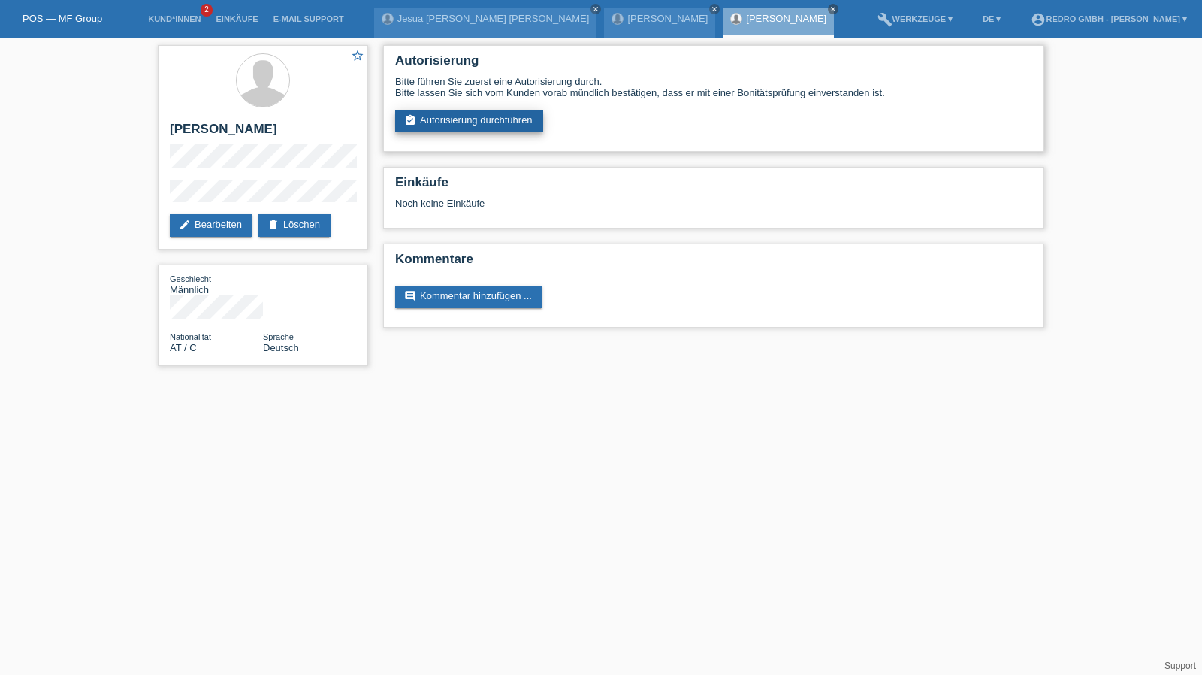
click at [440, 130] on link "assignment_turned_in Autorisierung durchführen" at bounding box center [469, 121] width 148 height 23
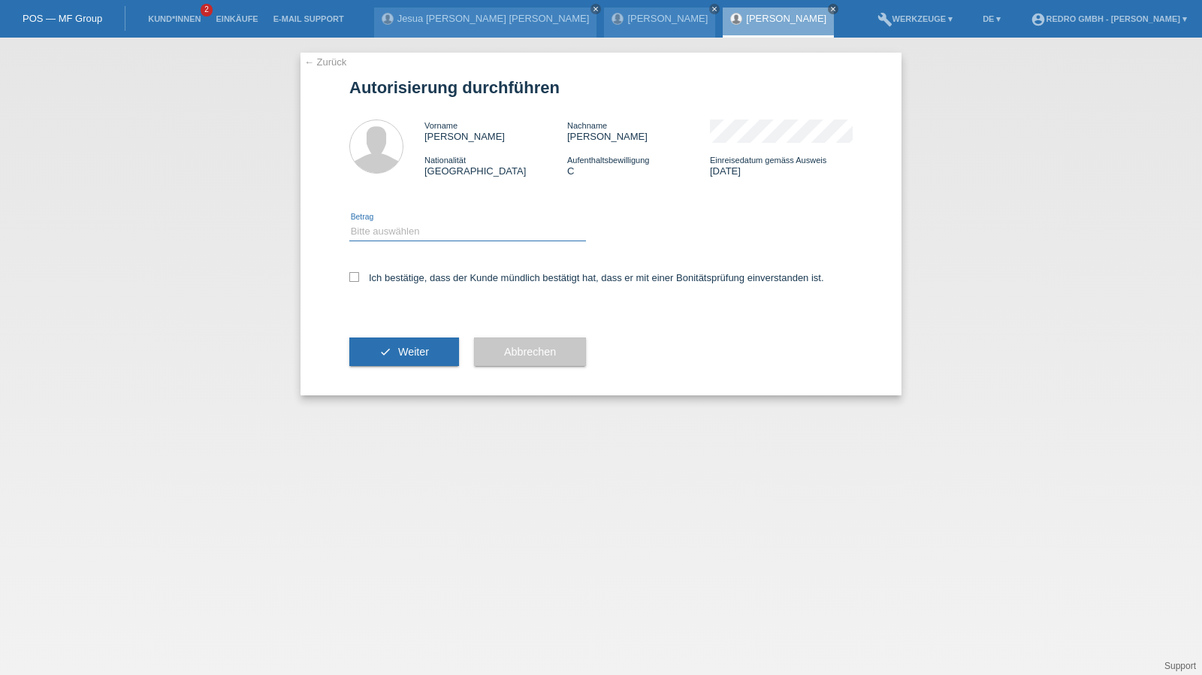
click at [398, 231] on select "Bitte auswählen CHF 1.00 - CHF 499.00 CHF 500.00 - CHF 1'999.00 CHF 2'000.00 - …" at bounding box center [467, 231] width 237 height 18
select select "1"
click at [349, 222] on select "Bitte auswählen CHF 1.00 - CHF 499.00 CHF 500.00 - CHF 1'999.00 CHF 2'000.00 - …" at bounding box center [467, 231] width 237 height 18
click at [385, 280] on label "Ich bestätige, dass der Kunde mündlich bestätigt hat, dass er mit einer Bonität…" at bounding box center [586, 277] width 475 height 11
click at [359, 280] on input "Ich bestätige, dass der Kunde mündlich bestätigt hat, dass er mit einer Bonität…" at bounding box center [354, 277] width 10 height 10
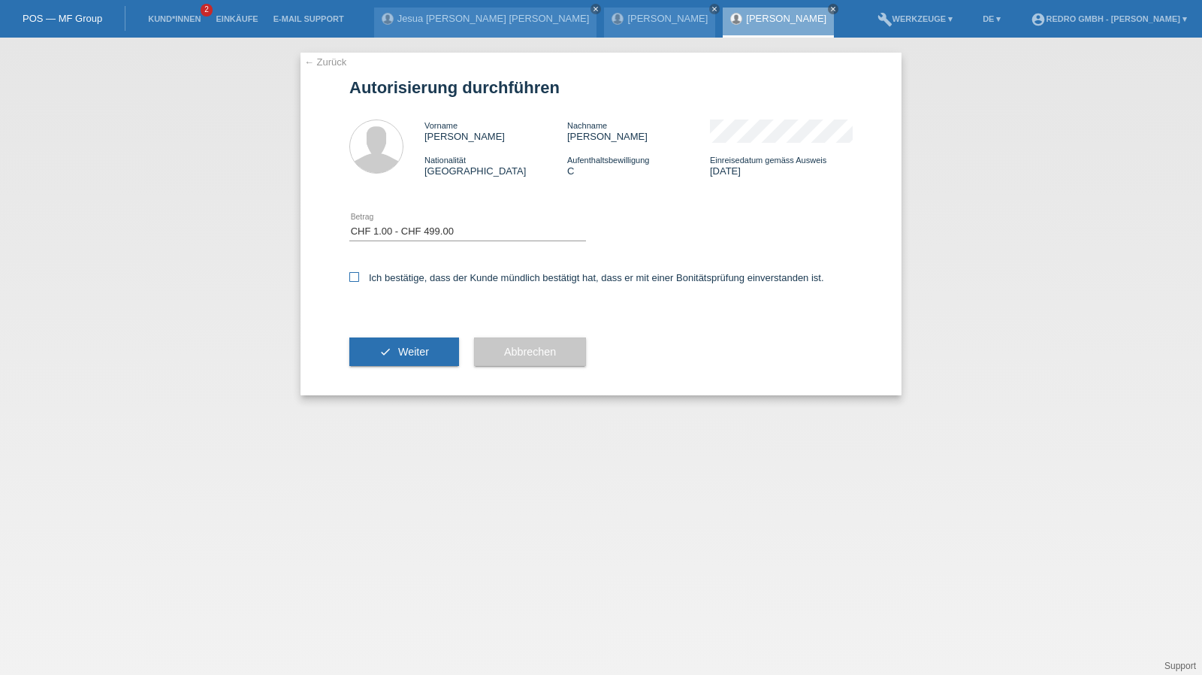
checkbox input "true"
click at [389, 352] on button "check Weiter" at bounding box center [404, 351] width 110 height 29
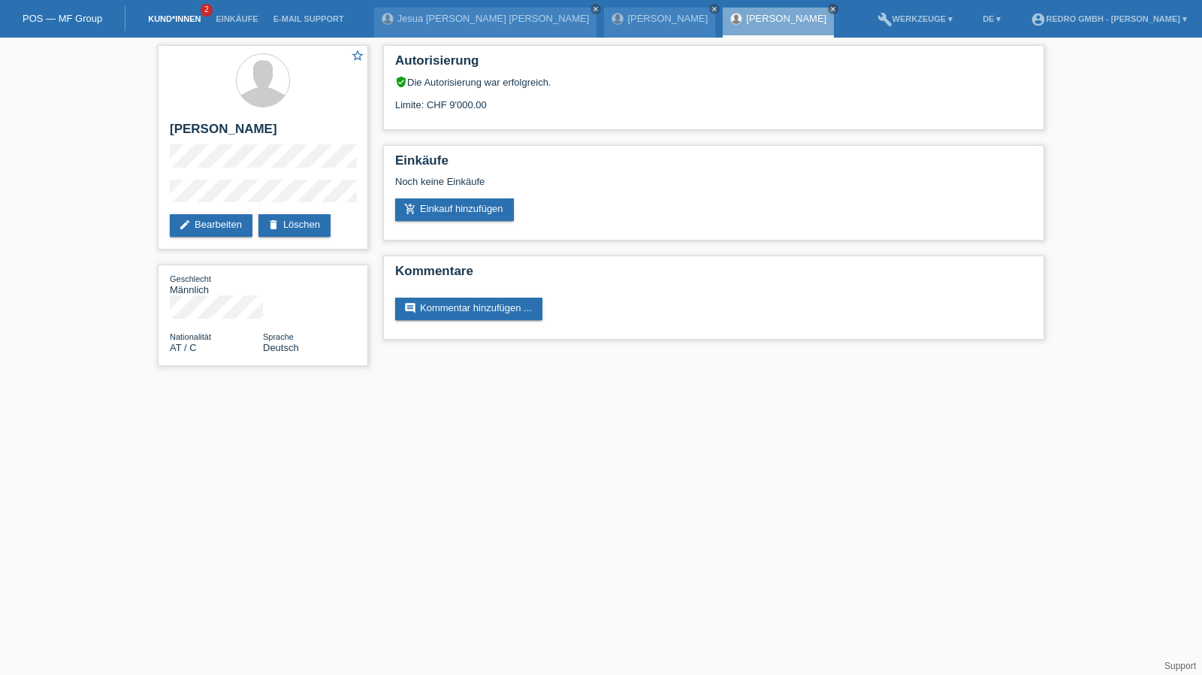
click at [168, 16] on link "Kund*innen" at bounding box center [174, 18] width 68 height 9
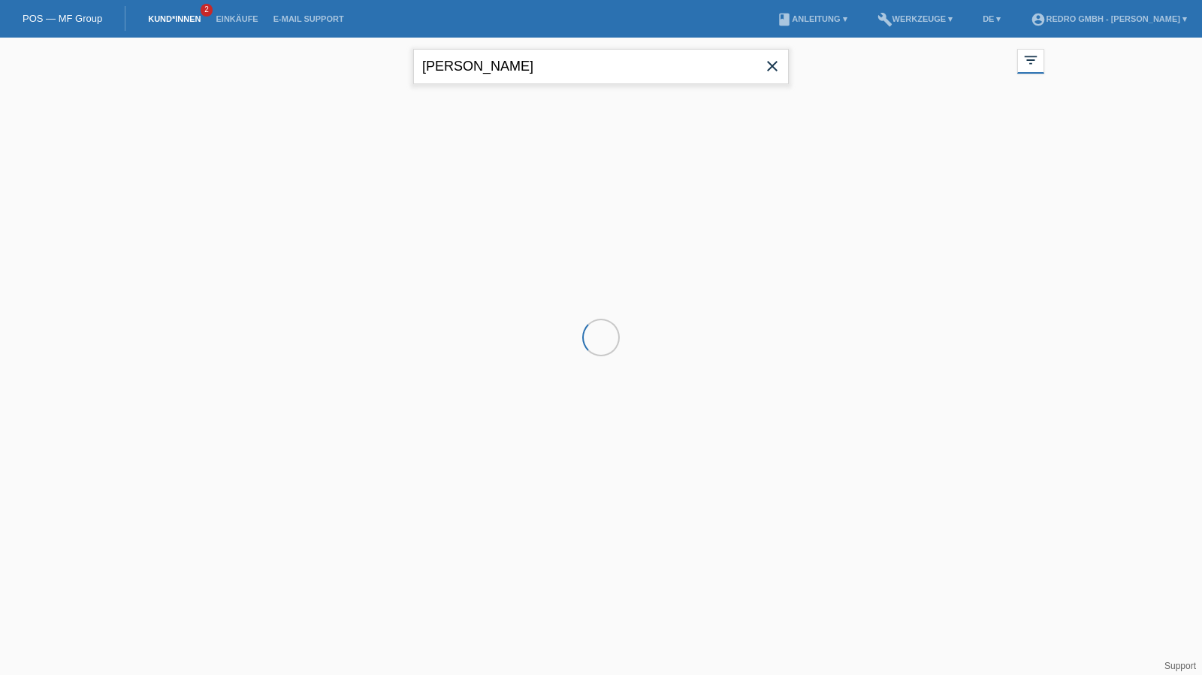
click at [481, 59] on input "[PERSON_NAME]" at bounding box center [601, 66] width 376 height 35
click at [481, 59] on input "mike amann" at bounding box center [601, 66] width 376 height 35
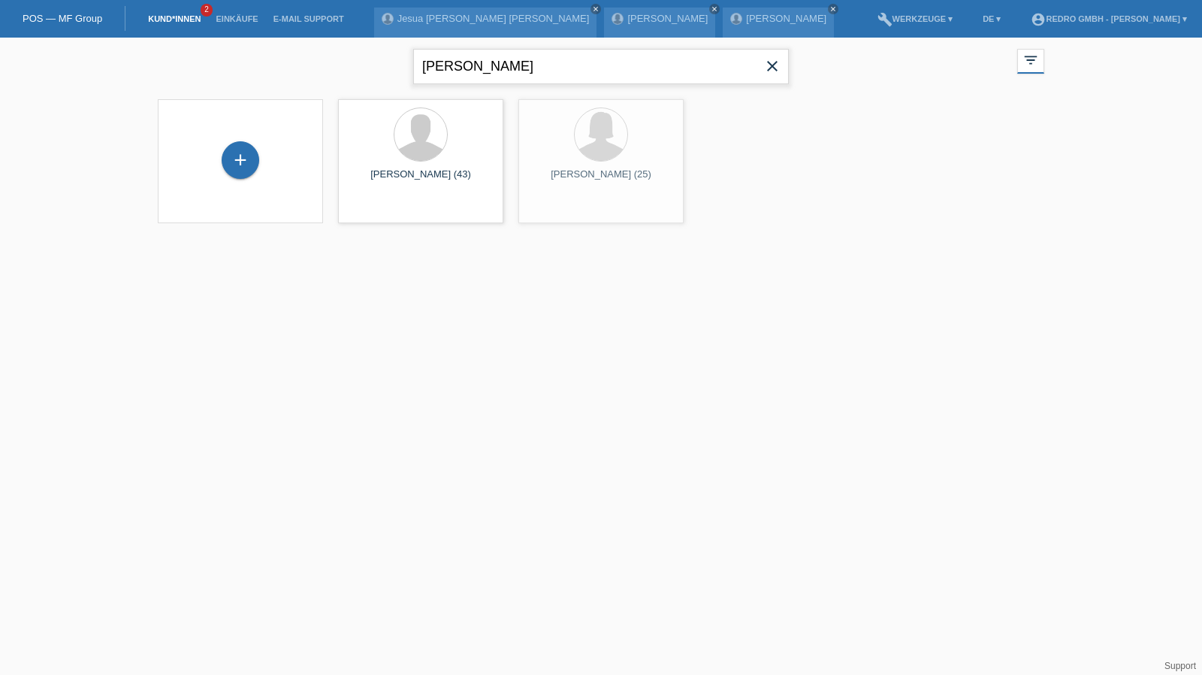
paste input "[PERSON_NAME]"
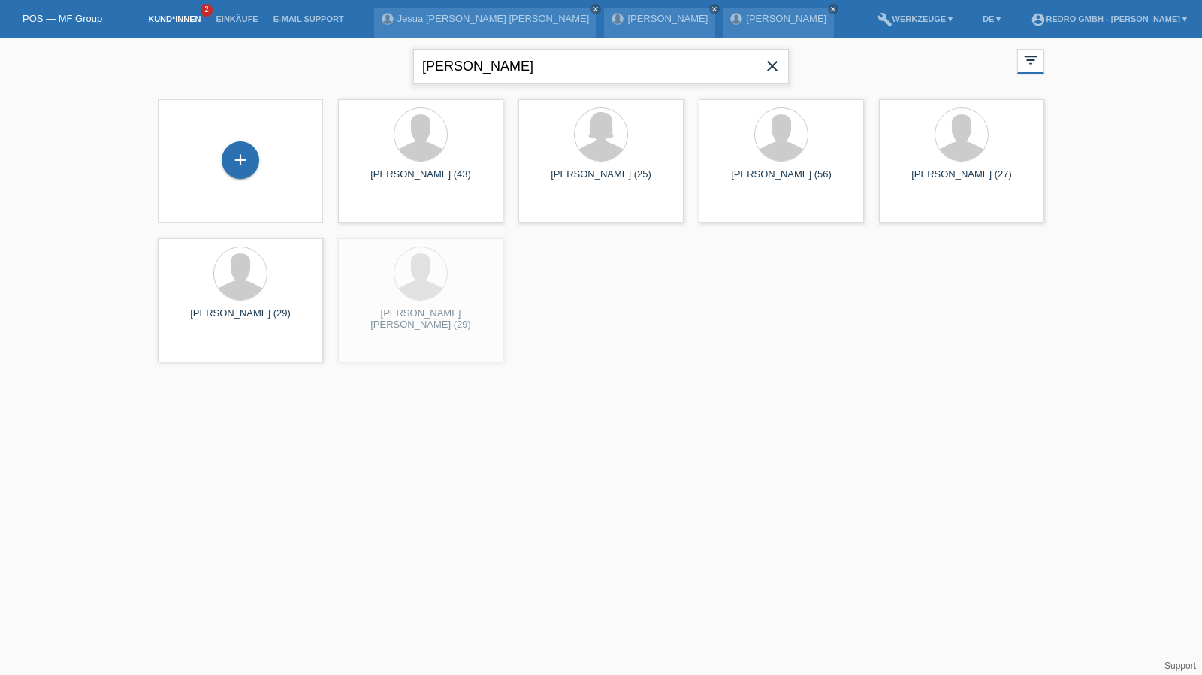
type input "[PERSON_NAME]"
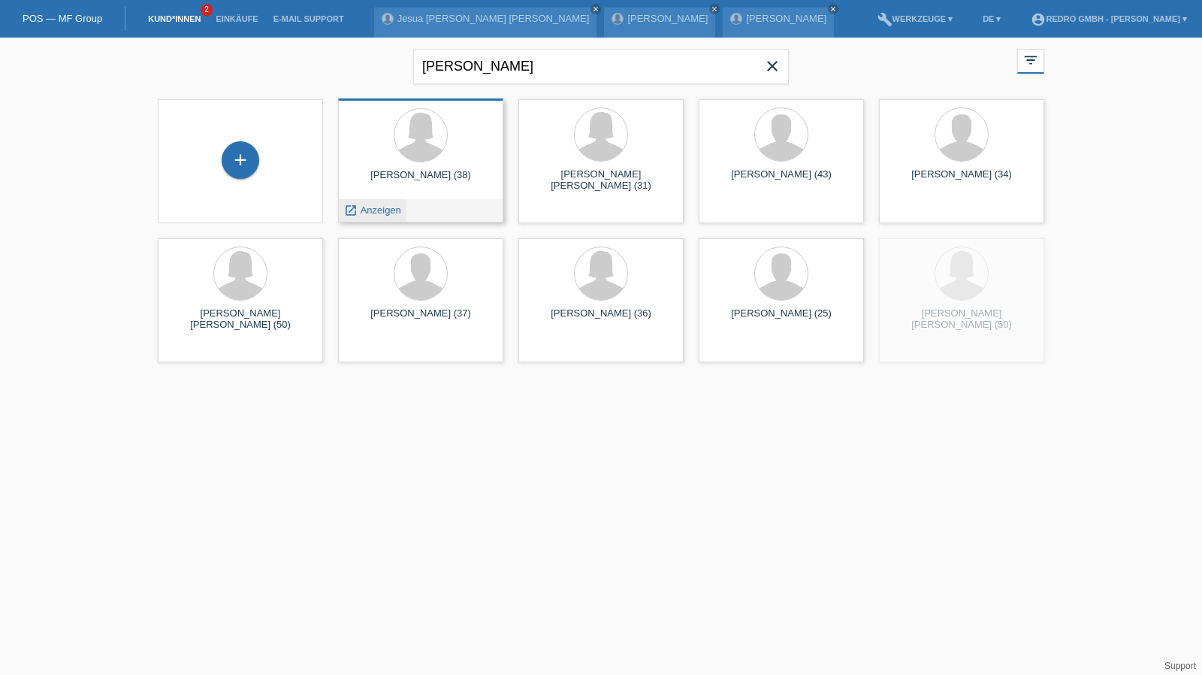
click at [379, 210] on span "Anzeigen" at bounding box center [381, 209] width 41 height 11
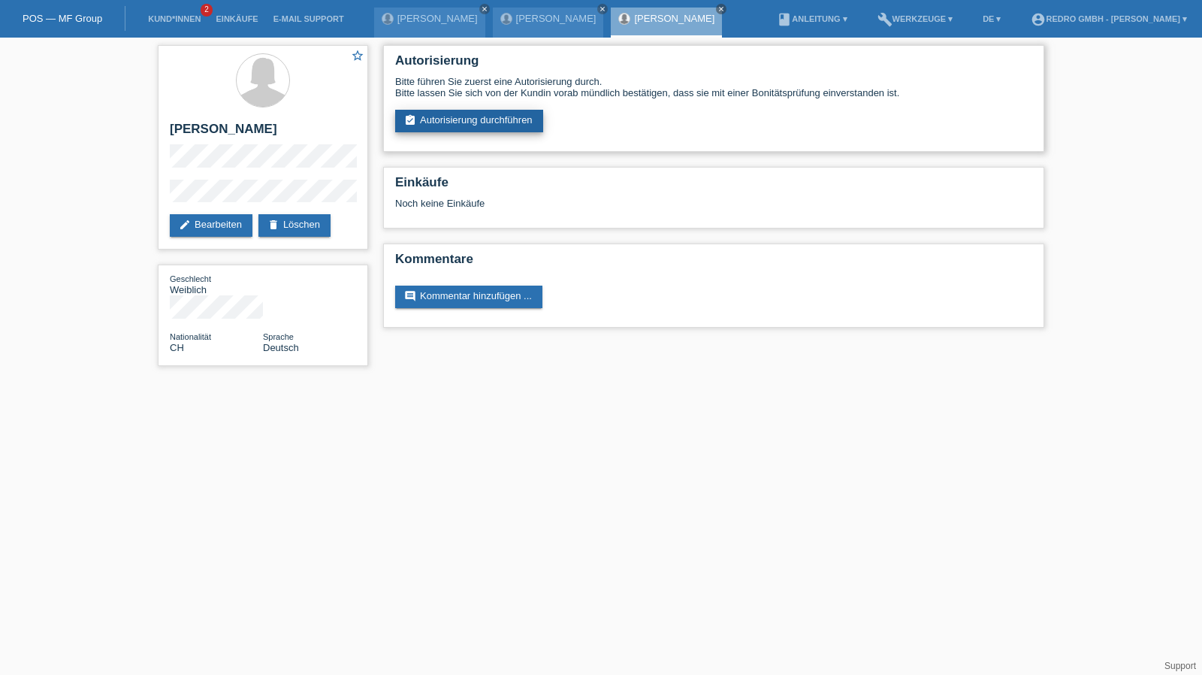
click at [471, 125] on link "assignment_turned_in Autorisierung durchführen" at bounding box center [469, 121] width 148 height 23
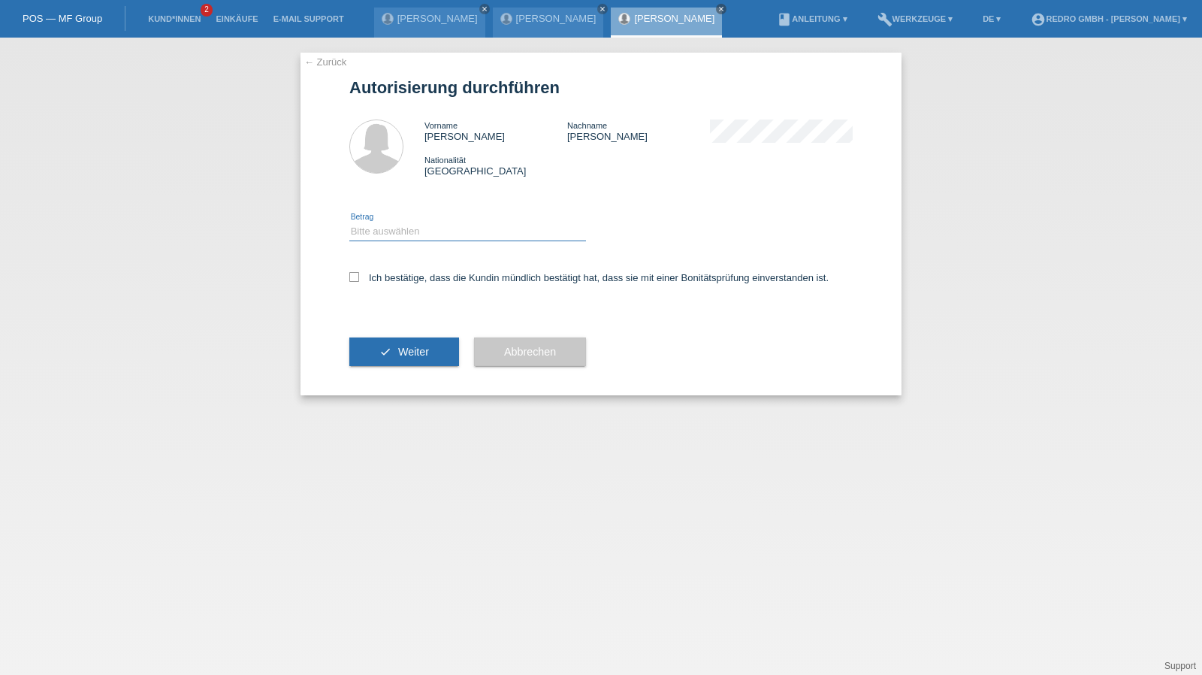
click at [413, 236] on select "Bitte auswählen CHF 1.00 - CHF 499.00 CHF 500.00 - CHF 1'999.00 CHF 2'000.00 - …" at bounding box center [467, 231] width 237 height 18
select select "1"
click at [349, 222] on select "Bitte auswählen CHF 1.00 - CHF 499.00 CHF 500.00 - CHF 1'999.00 CHF 2'000.00 - …" at bounding box center [467, 231] width 237 height 18
click at [402, 280] on label "Ich bestätige, dass die Kundin mündlich bestätigt hat, dass sie mit einer Bonit…" at bounding box center [588, 277] width 479 height 11
click at [359, 280] on input "Ich bestätige, dass die Kundin mündlich bestätigt hat, dass sie mit einer Bonit…" at bounding box center [354, 277] width 10 height 10
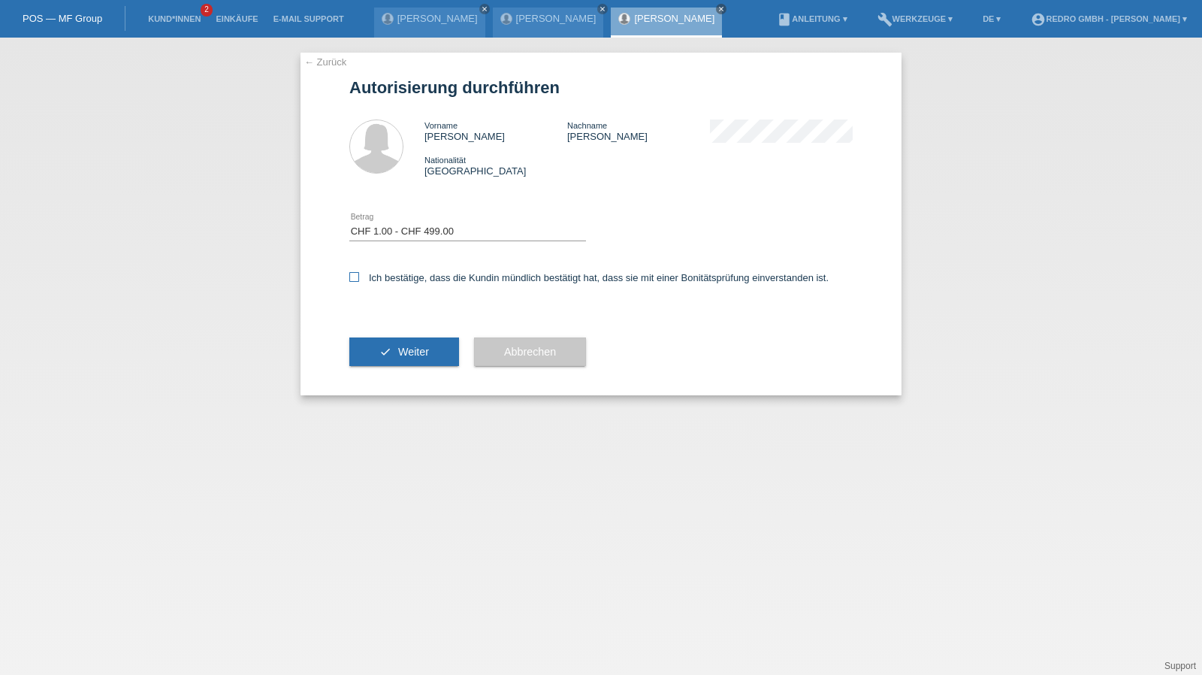
checkbox input "true"
click at [403, 337] on div "check Weiter" at bounding box center [404, 351] width 110 height 87
click at [400, 356] on span "Weiter" at bounding box center [413, 352] width 31 height 12
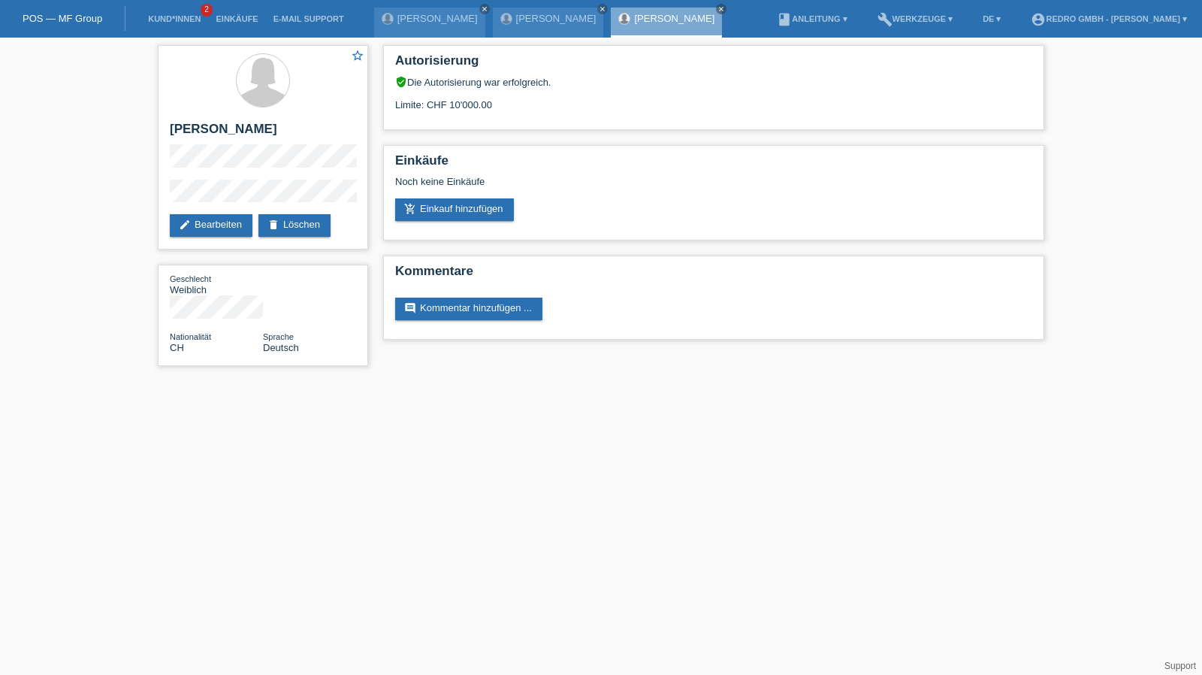
click at [173, 11] on li "Kund*innen 2" at bounding box center [174, 19] width 68 height 38
click at [173, 17] on link "Kund*innen" at bounding box center [174, 18] width 68 height 9
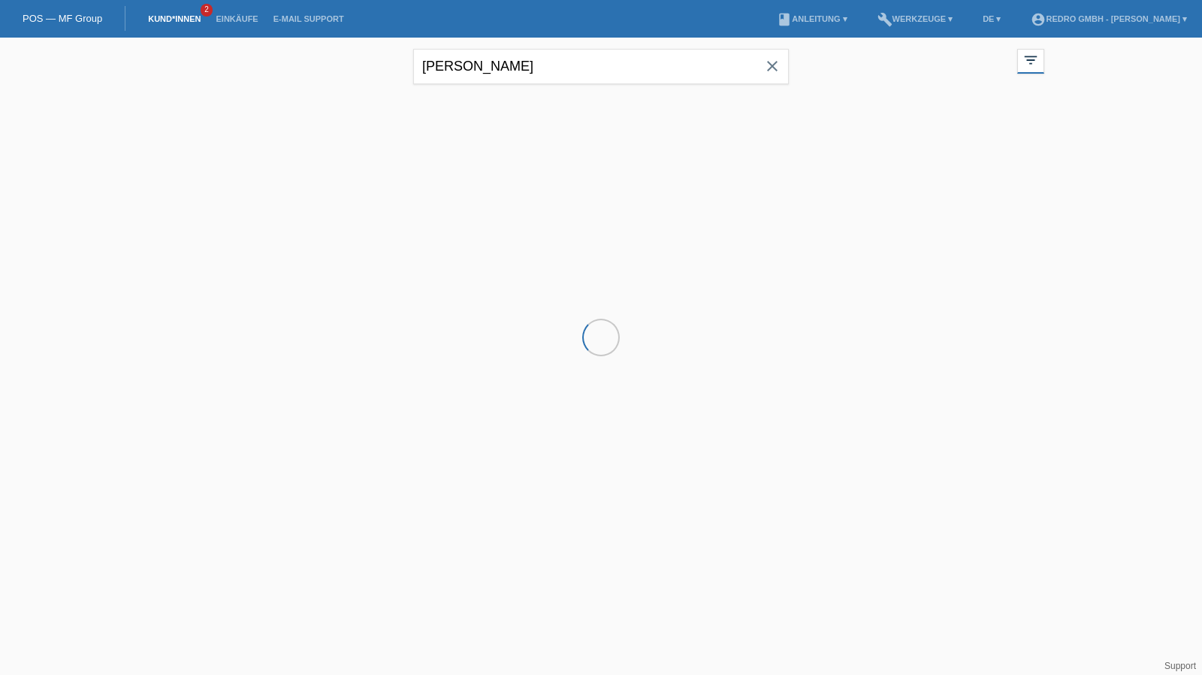
click at [494, 55] on input "[PERSON_NAME]" at bounding box center [601, 66] width 376 height 35
drag, startPoint x: 0, startPoint y: 0, endPoint x: 494, endPoint y: 55, distance: 497.3
click at [494, 55] on input "[PERSON_NAME]" at bounding box center [601, 66] width 376 height 35
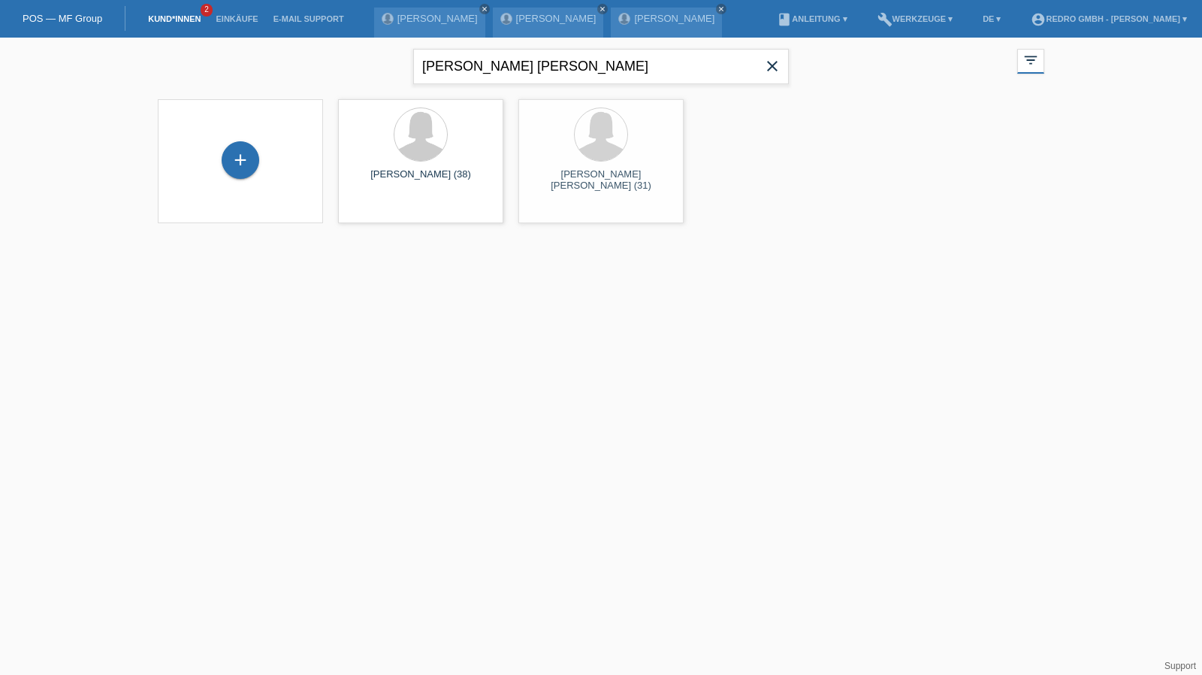
type input "[PERSON_NAME] [PERSON_NAME]"
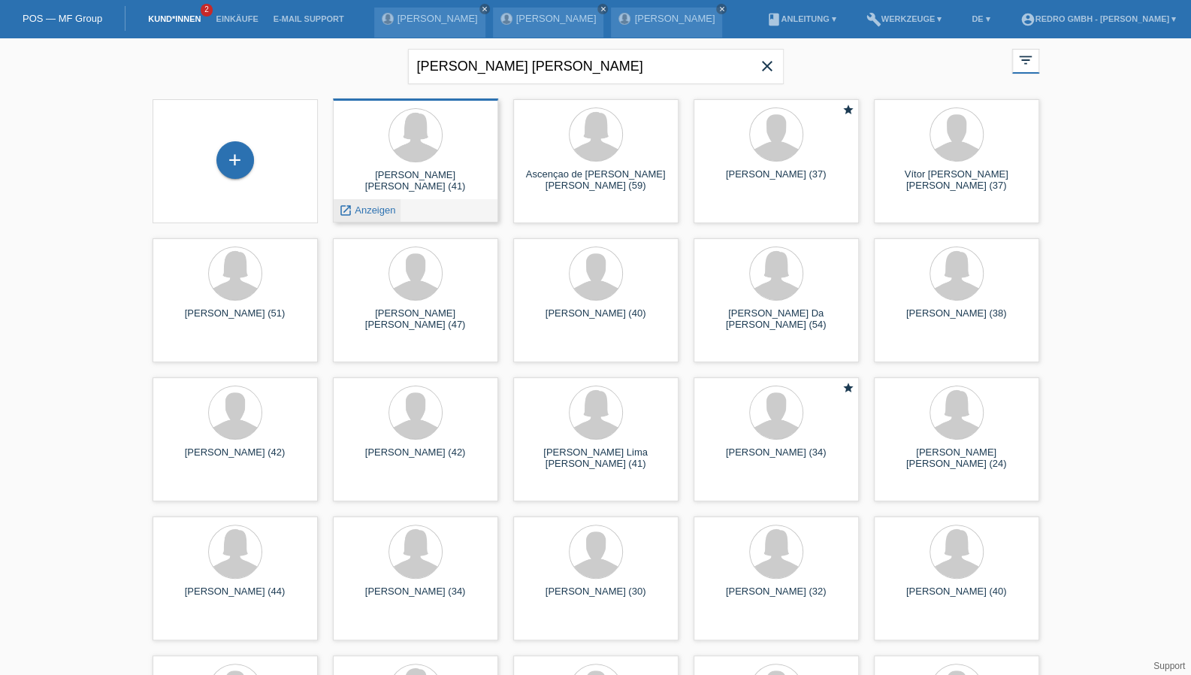
click at [383, 207] on span "Anzeigen" at bounding box center [375, 209] width 41 height 11
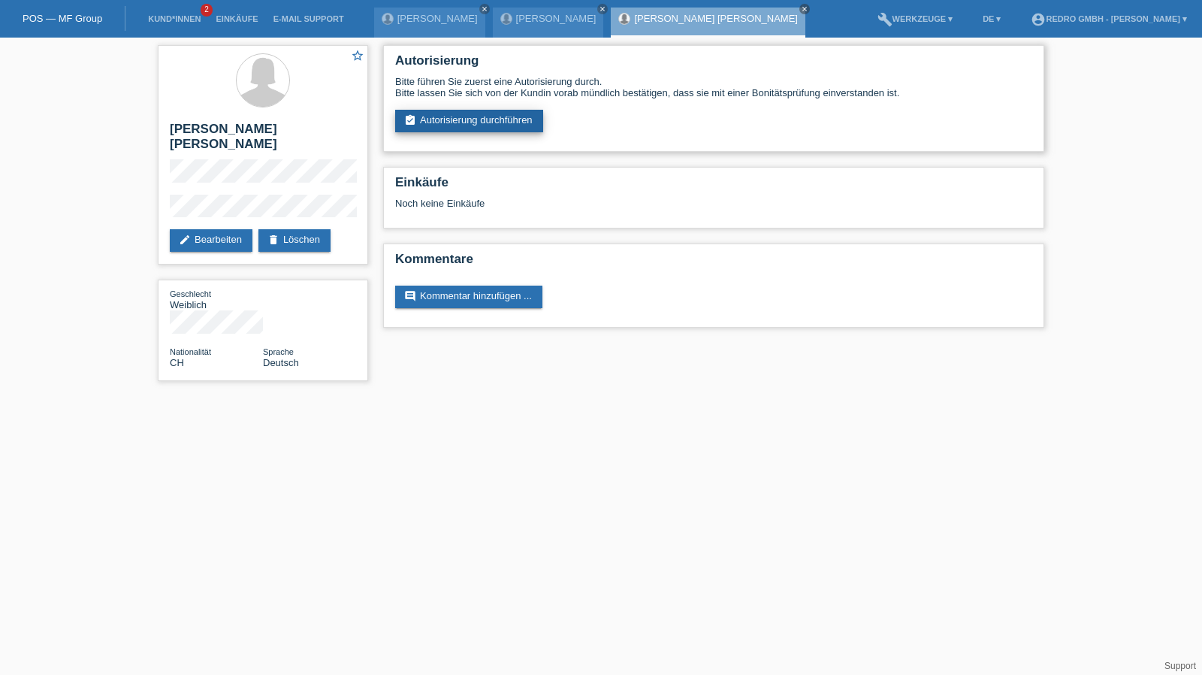
click at [490, 128] on link "assignment_turned_in Autorisierung durchführen" at bounding box center [469, 121] width 148 height 23
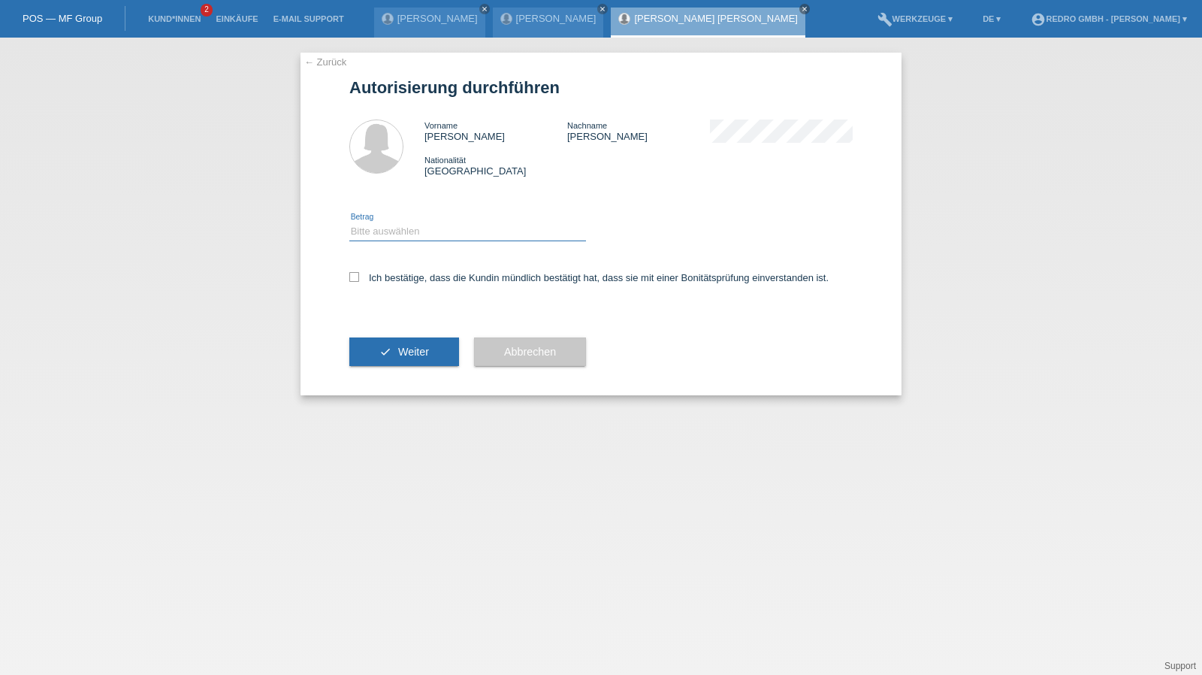
drag, startPoint x: 421, startPoint y: 229, endPoint x: 416, endPoint y: 240, distance: 11.8
click at [421, 229] on select "Bitte auswählen CHF 1.00 - CHF 499.00 CHF 500.00 - CHF 1'999.00 CHF 2'000.00 - …" at bounding box center [467, 231] width 237 height 18
select select "1"
click at [349, 222] on select "Bitte auswählen CHF 1.00 - CHF 499.00 CHF 500.00 - CHF 1'999.00 CHF 2'000.00 - …" at bounding box center [467, 231] width 237 height 18
click at [397, 280] on label "Ich bestätige, dass die Kundin mündlich bestätigt hat, dass sie mit einer Bonit…" at bounding box center [588, 277] width 479 height 11
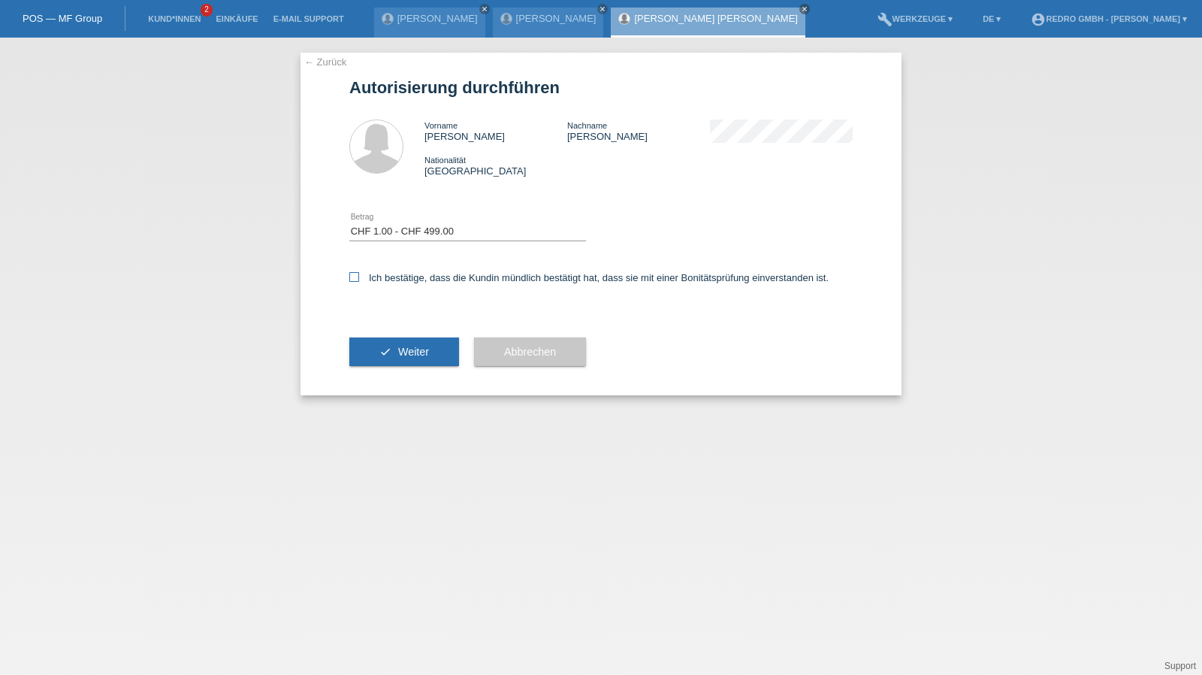
click at [359, 280] on input "Ich bestätige, dass die Kundin mündlich bestätigt hat, dass sie mit einer Bonit…" at bounding box center [354, 277] width 10 height 10
checkbox input "true"
click at [397, 359] on button "check Weiter" at bounding box center [404, 351] width 110 height 29
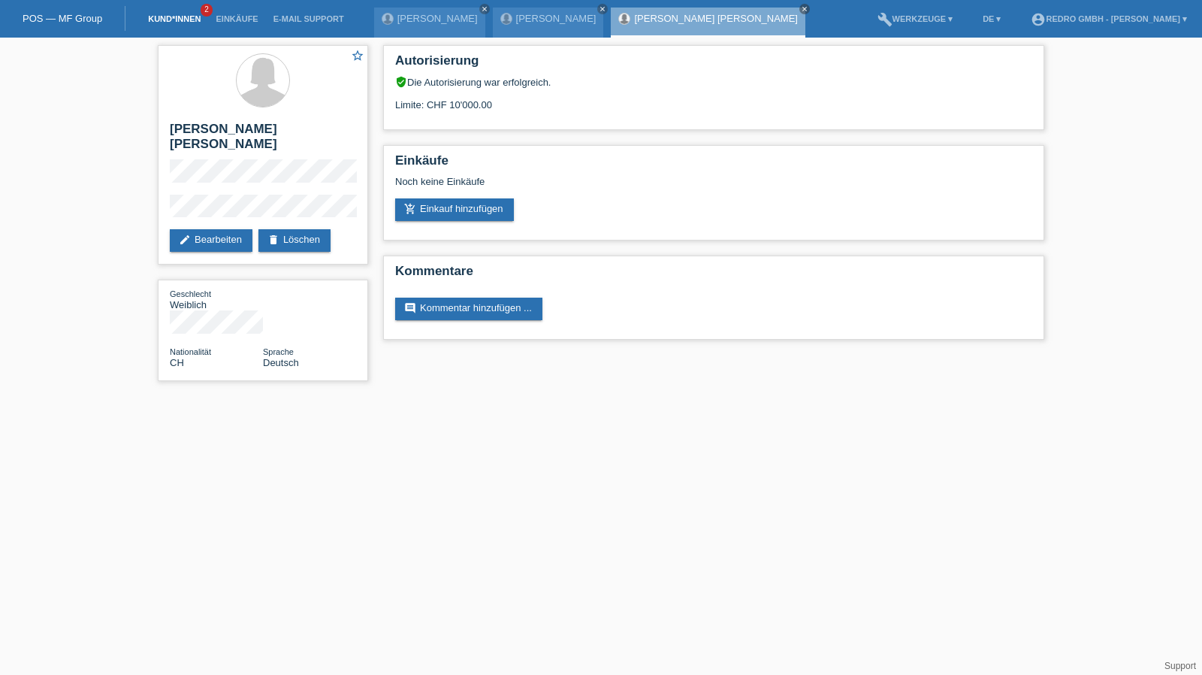
click at [153, 18] on link "Kund*innen" at bounding box center [174, 18] width 68 height 9
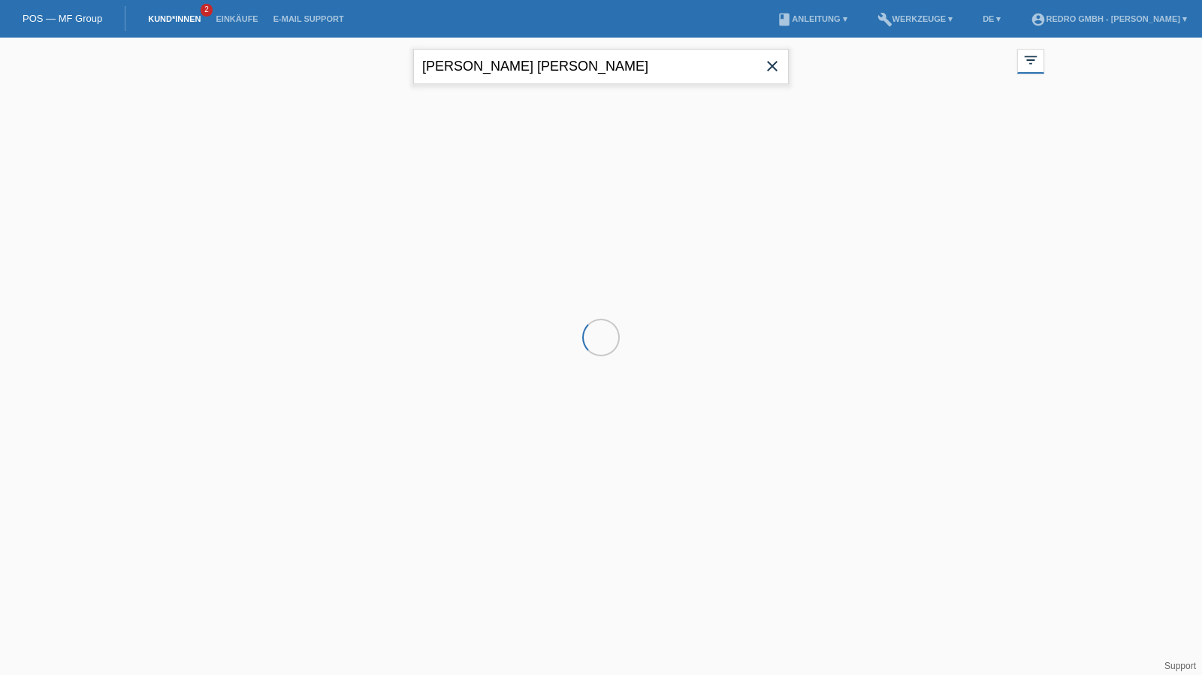
click at [618, 50] on input "[PERSON_NAME] [PERSON_NAME]" at bounding box center [601, 66] width 376 height 35
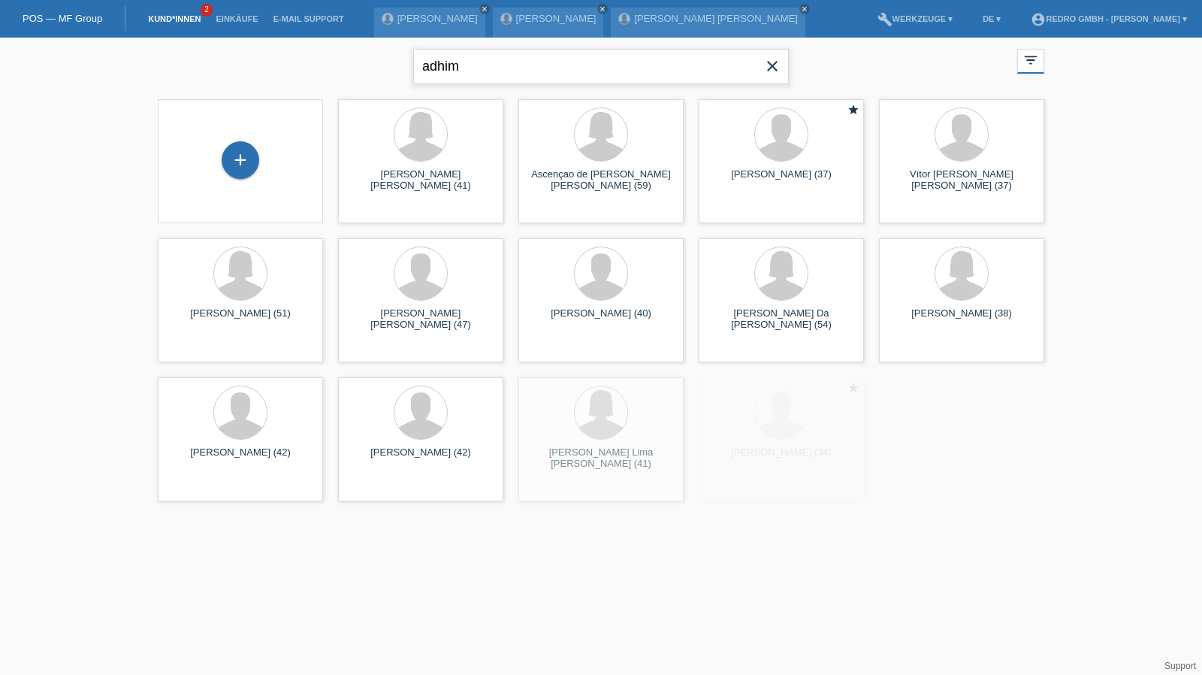
type input "adhim"
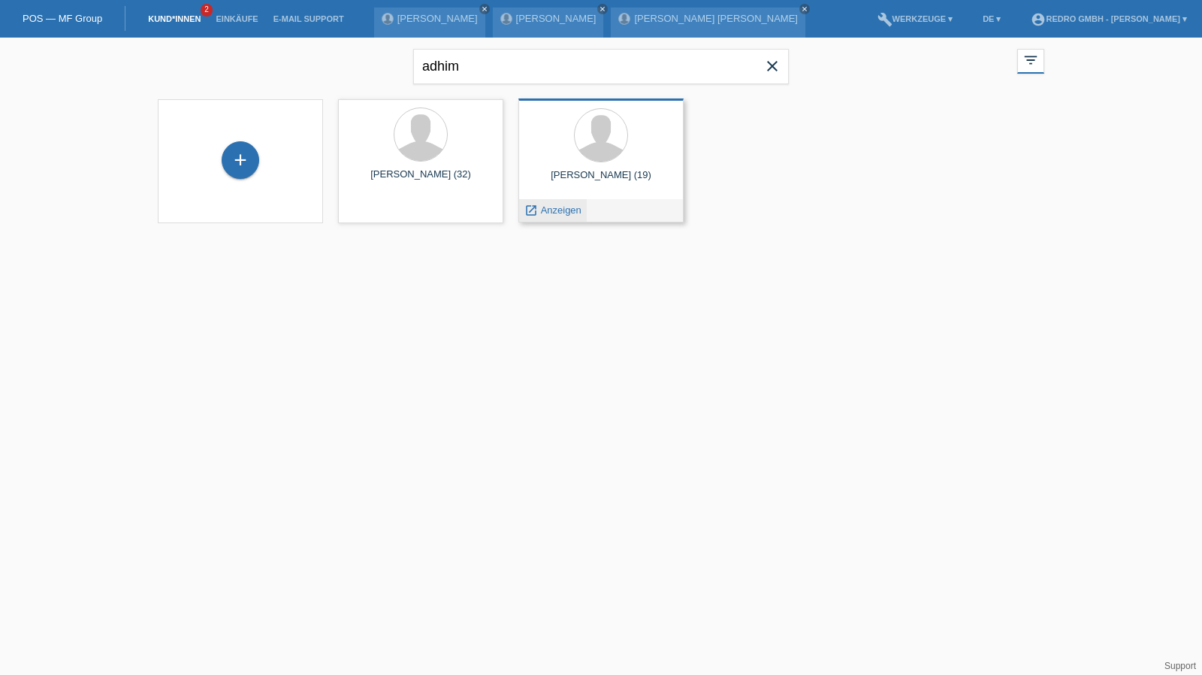
click at [572, 211] on span "Anzeigen" at bounding box center [561, 209] width 41 height 11
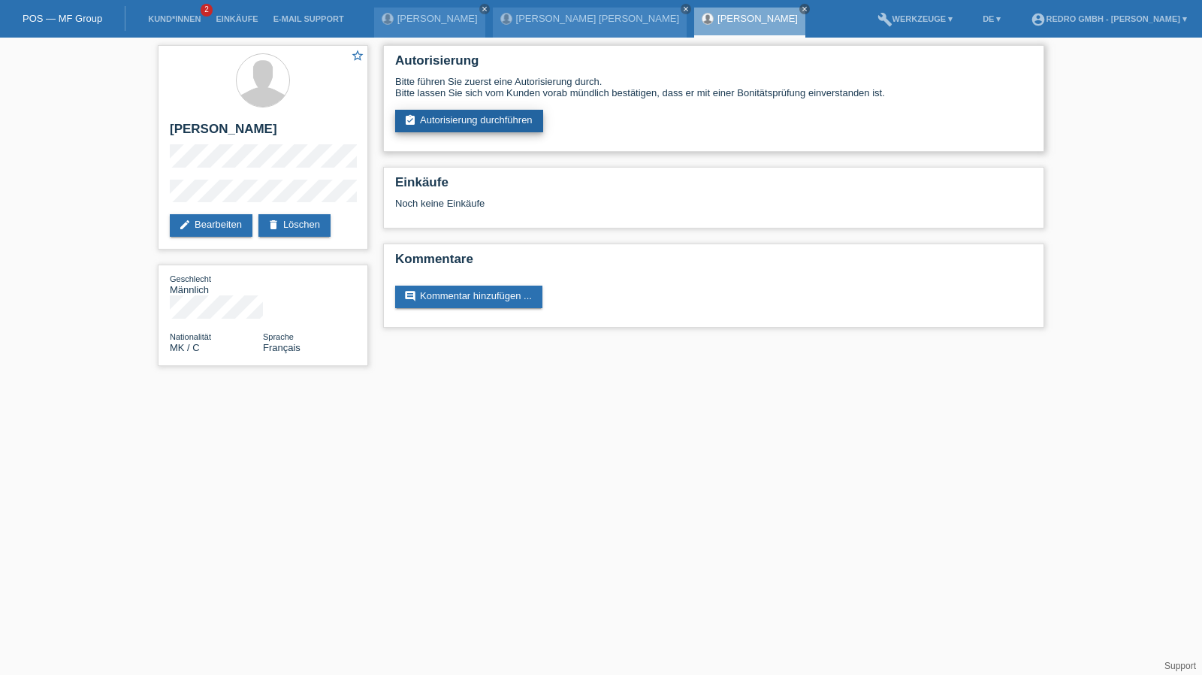
click at [462, 122] on link "assignment_turned_in Autorisierung durchführen" at bounding box center [469, 121] width 148 height 23
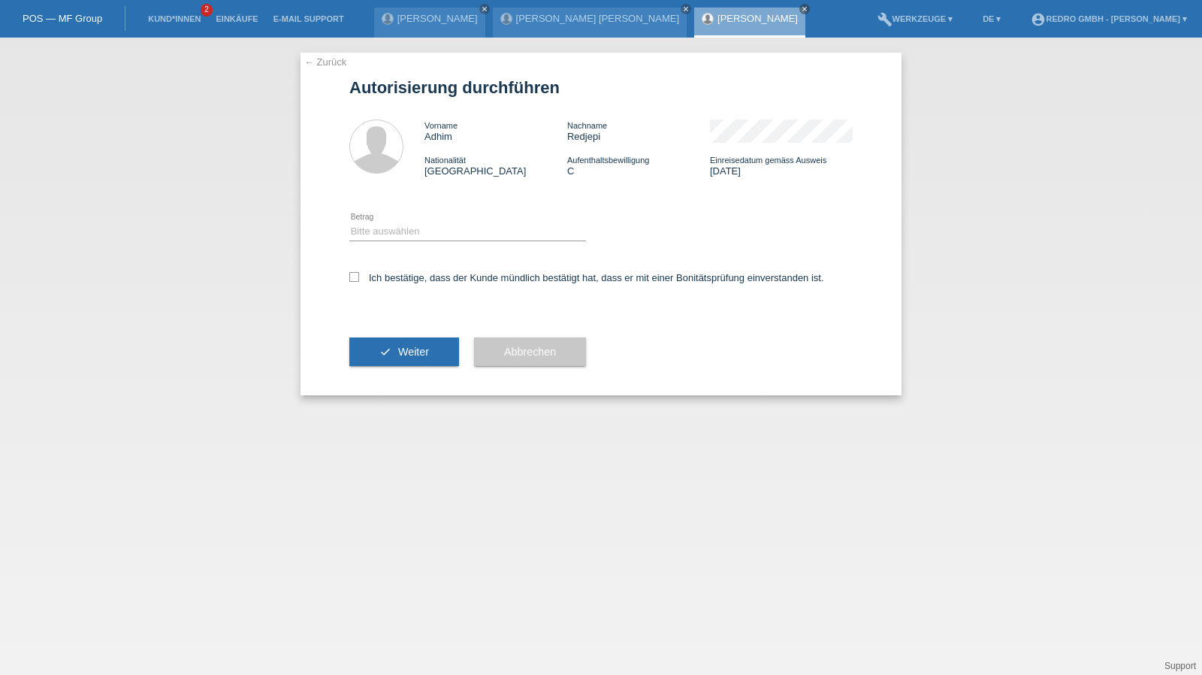
click at [403, 219] on div "Bitte auswählen CHF 1.00 - CHF 499.00 CHF 500.00 - CHF 1'999.00 CHF 2'000.00 - …" at bounding box center [467, 232] width 237 height 51
click at [397, 234] on select "Bitte auswählen CHF 1.00 - CHF 499.00 CHF 500.00 - CHF 1'999.00 CHF 2'000.00 - …" at bounding box center [467, 231] width 237 height 18
select select "1"
click at [349, 222] on select "Bitte auswählen CHF 1.00 - CHF 499.00 CHF 500.00 - CHF 1'999.00 CHF 2'000.00 - …" at bounding box center [467, 231] width 237 height 18
click at [389, 276] on label "Ich bestätige, dass der Kunde mündlich bestätigt hat, dass er mit einer Bonität…" at bounding box center [586, 277] width 475 height 11
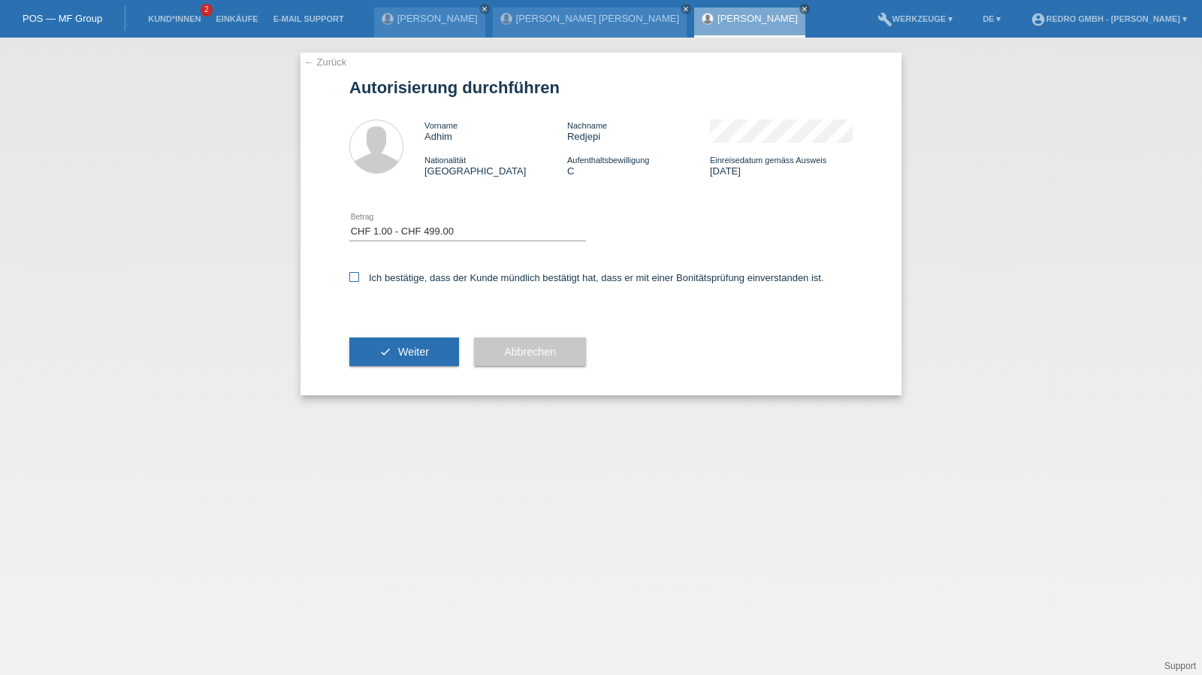
click at [359, 276] on input "Ich bestätige, dass der Kunde mündlich bestätigt hat, dass er mit einer Bonität…" at bounding box center [354, 277] width 10 height 10
checkbox input "true"
click at [395, 334] on div "check Weiter" at bounding box center [404, 351] width 110 height 87
click at [383, 353] on icon "check" at bounding box center [385, 352] width 12 height 12
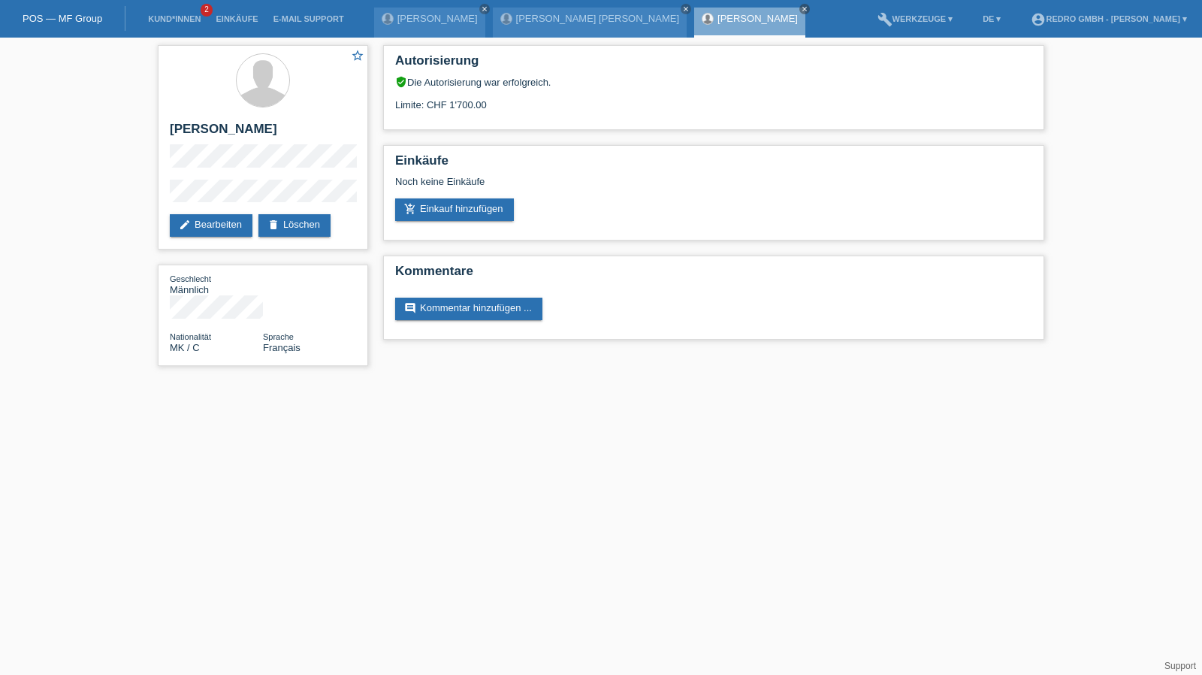
click at [186, 14] on li "Kund*innen 2" at bounding box center [174, 19] width 68 height 38
click at [168, 14] on li "Kund*innen 2" at bounding box center [174, 19] width 68 height 38
click at [164, 20] on link "Kund*innen" at bounding box center [174, 18] width 68 height 9
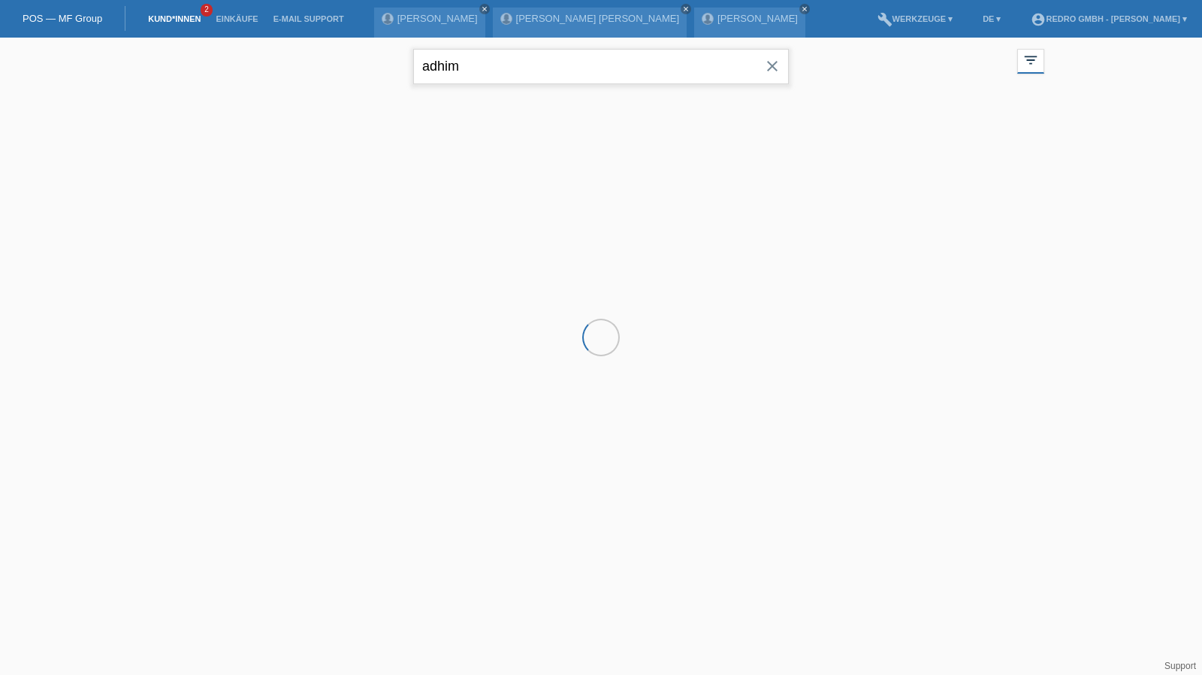
click at [595, 80] on input "adhim" at bounding box center [601, 66] width 376 height 35
paste input "Trninic"
type input "Trninic"
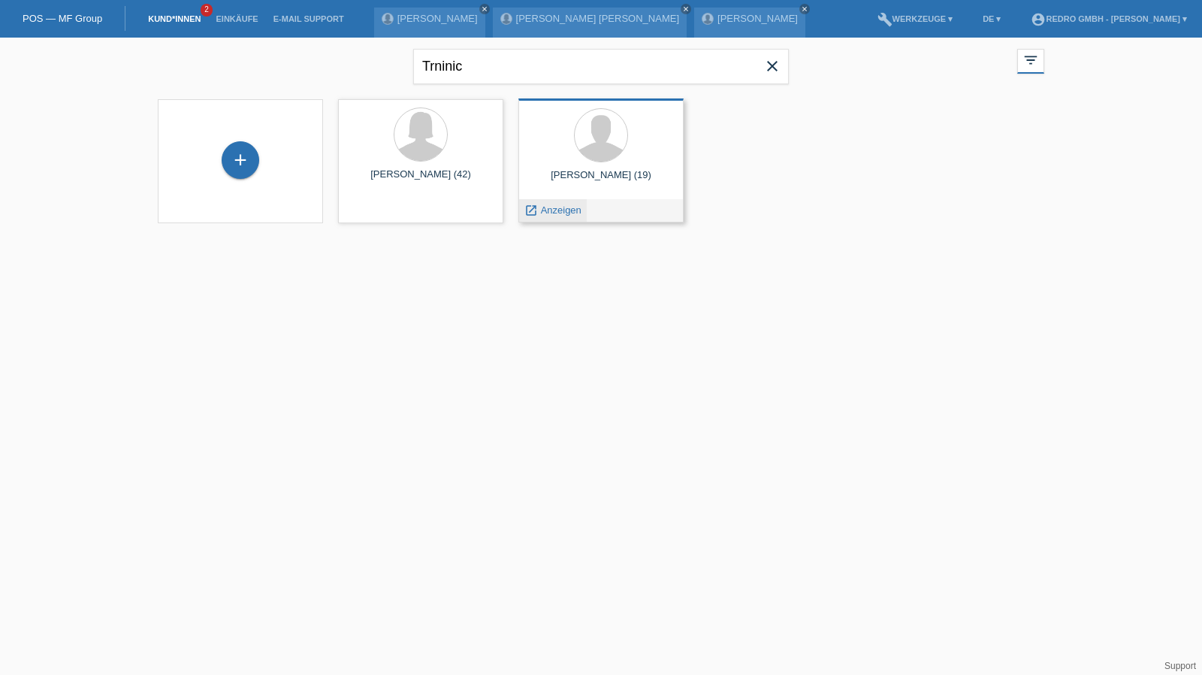
click at [564, 208] on span "Anzeigen" at bounding box center [561, 209] width 41 height 11
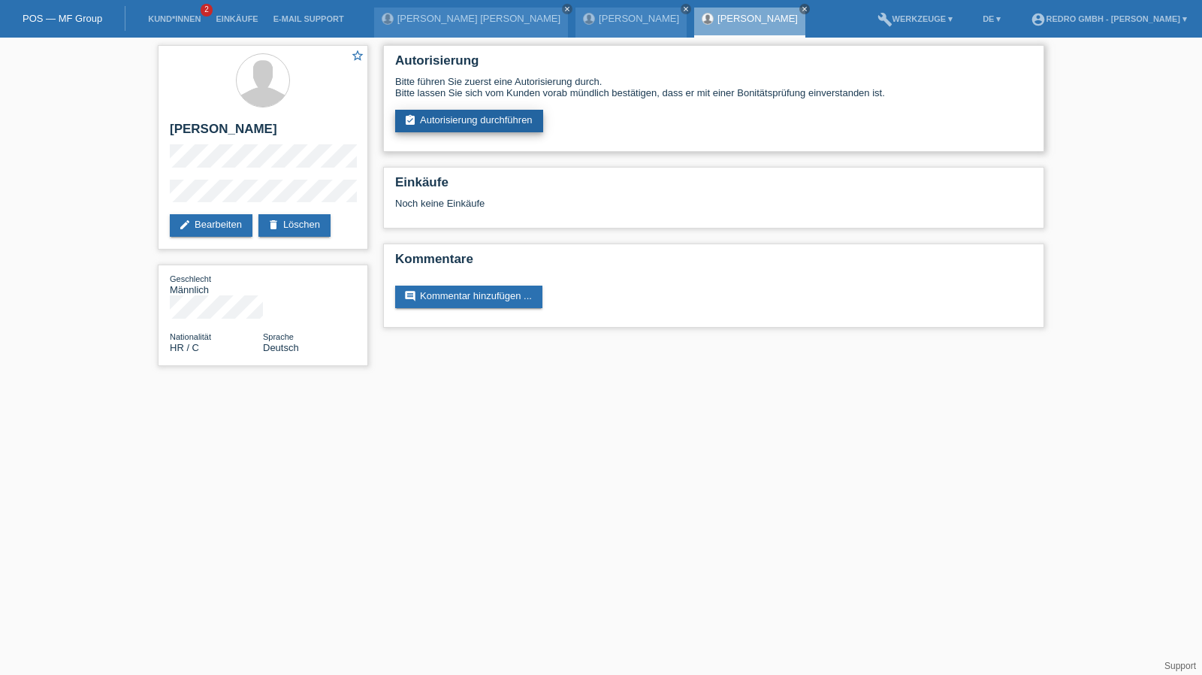
click at [457, 130] on link "assignment_turned_in Autorisierung durchführen" at bounding box center [469, 121] width 148 height 23
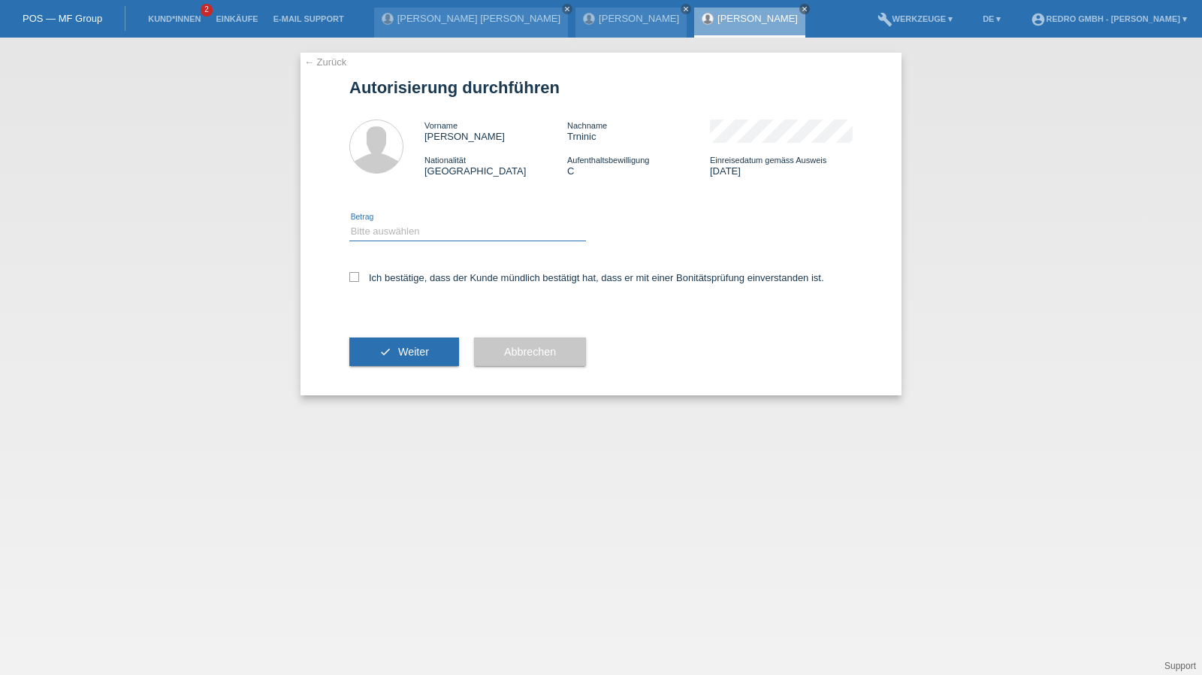
drag, startPoint x: 419, startPoint y: 226, endPoint x: 415, endPoint y: 240, distance: 14.3
click at [419, 226] on select "Bitte auswählen CHF 1.00 - CHF 499.00 CHF 500.00 - CHF 1'999.00 CHF 2'000.00 - …" at bounding box center [467, 231] width 237 height 18
select select "1"
click at [349, 222] on select "Bitte auswählen CHF 1.00 - CHF 499.00 CHF 500.00 - CHF 1'999.00 CHF 2'000.00 - …" at bounding box center [467, 231] width 237 height 18
click at [403, 279] on label "Ich bestätige, dass der Kunde mündlich bestätigt hat, dass er mit einer Bonität…" at bounding box center [586, 277] width 475 height 11
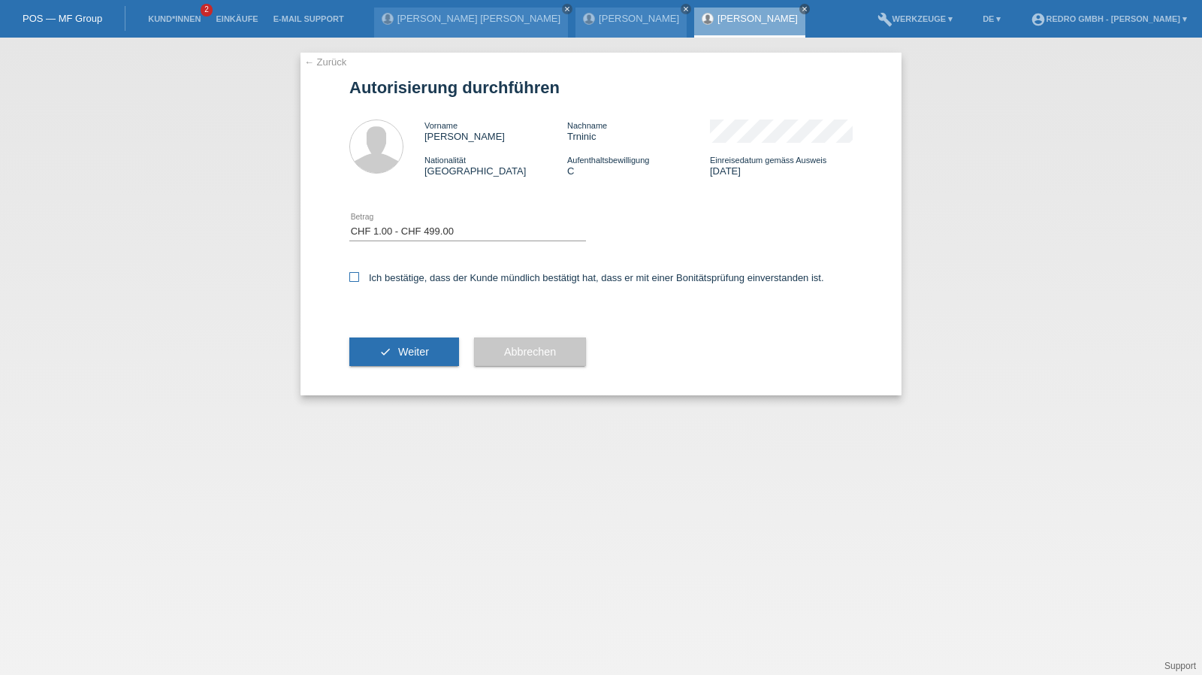
click at [359, 279] on input "Ich bestätige, dass der Kunde mündlich bestätigt hat, dass er mit einer Bonität…" at bounding box center [354, 277] width 10 height 10
checkbox input "true"
click at [396, 351] on button "check Weiter" at bounding box center [404, 351] width 110 height 29
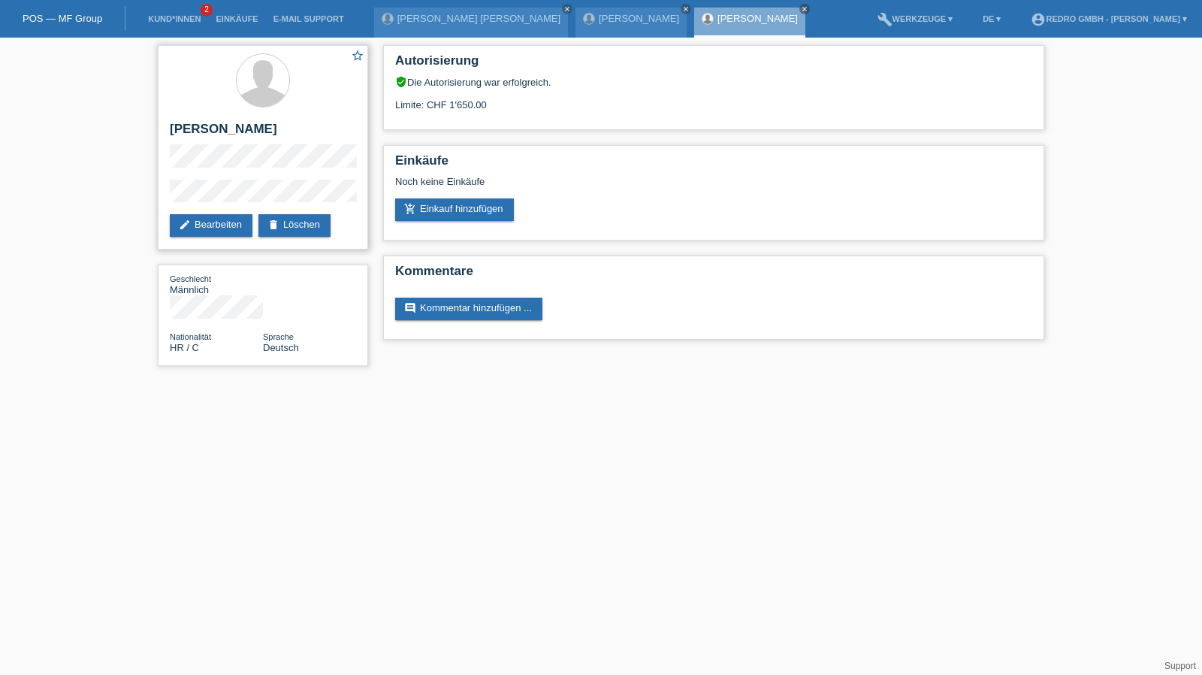
click at [222, 128] on h2 "[PERSON_NAME]" at bounding box center [263, 133] width 186 height 23
copy h2 "Trninic"
click at [180, 16] on link "Kund*innen" at bounding box center [174, 18] width 68 height 9
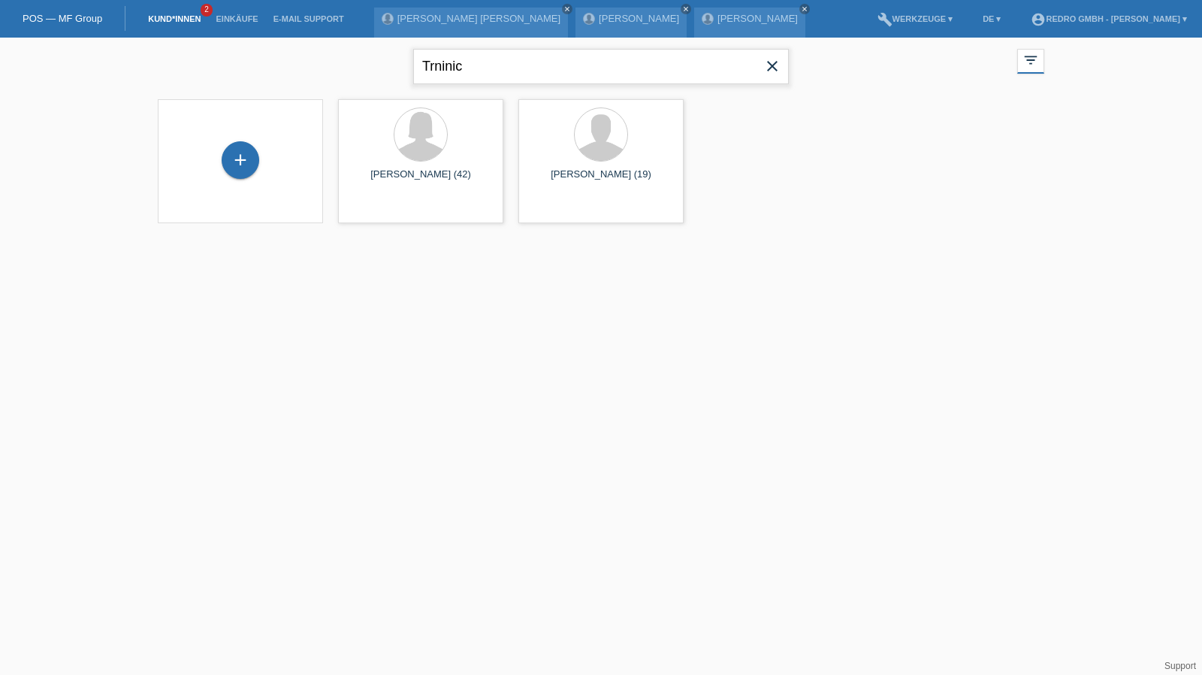
click at [443, 54] on input "Trninic" at bounding box center [601, 66] width 376 height 35
type input "markus meier"
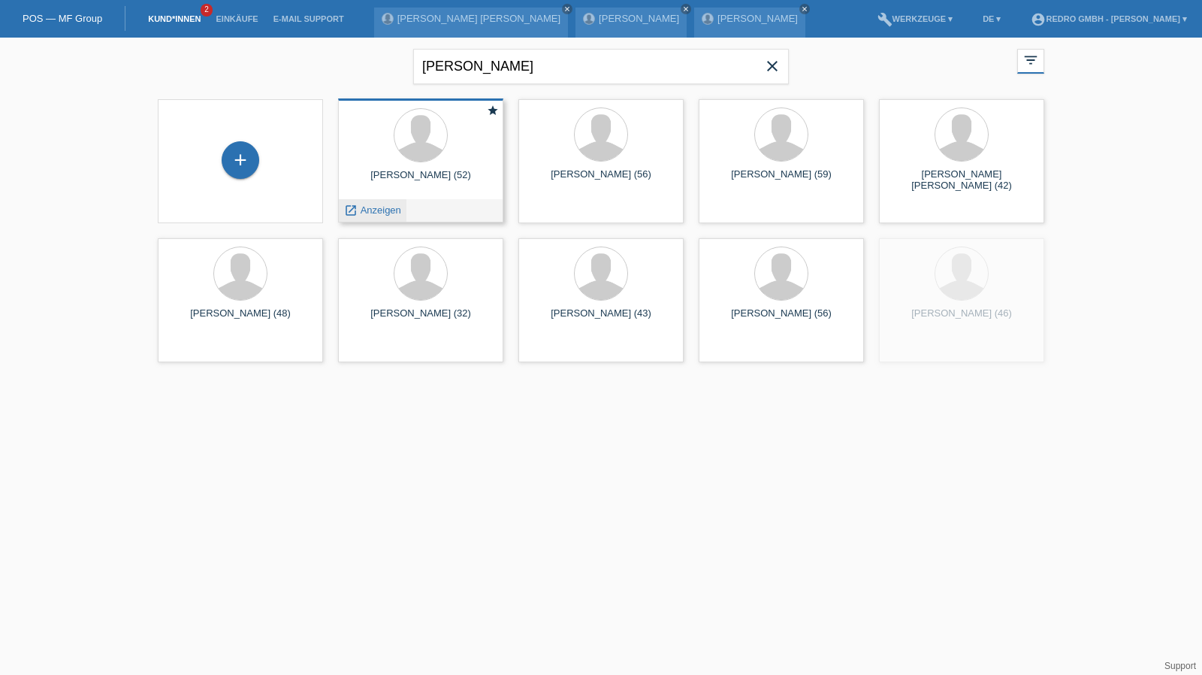
click at [385, 212] on span "Anzeigen" at bounding box center [381, 209] width 41 height 11
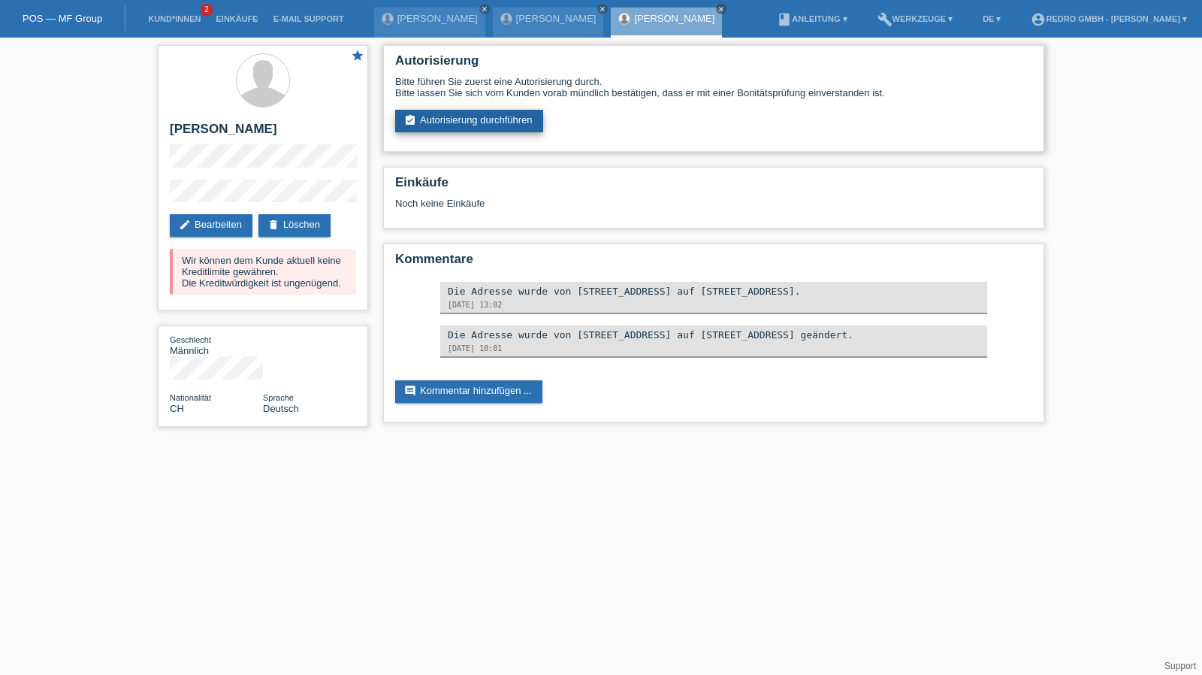
click at [435, 116] on link "assignment_turned_in Autorisierung durchführen" at bounding box center [469, 121] width 148 height 23
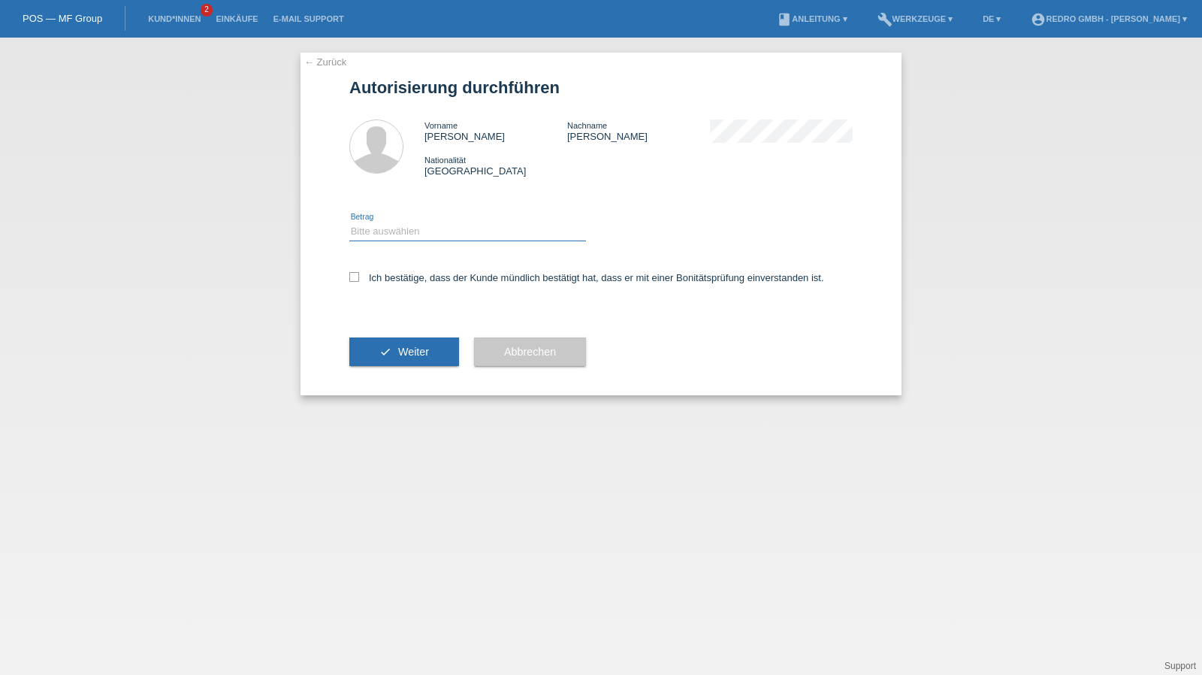
click at [398, 236] on select "Bitte auswählen CHF 1.00 - CHF 499.00 CHF 500.00 - CHF 1'999.00 CHF 2'000.00 - …" at bounding box center [467, 231] width 237 height 18
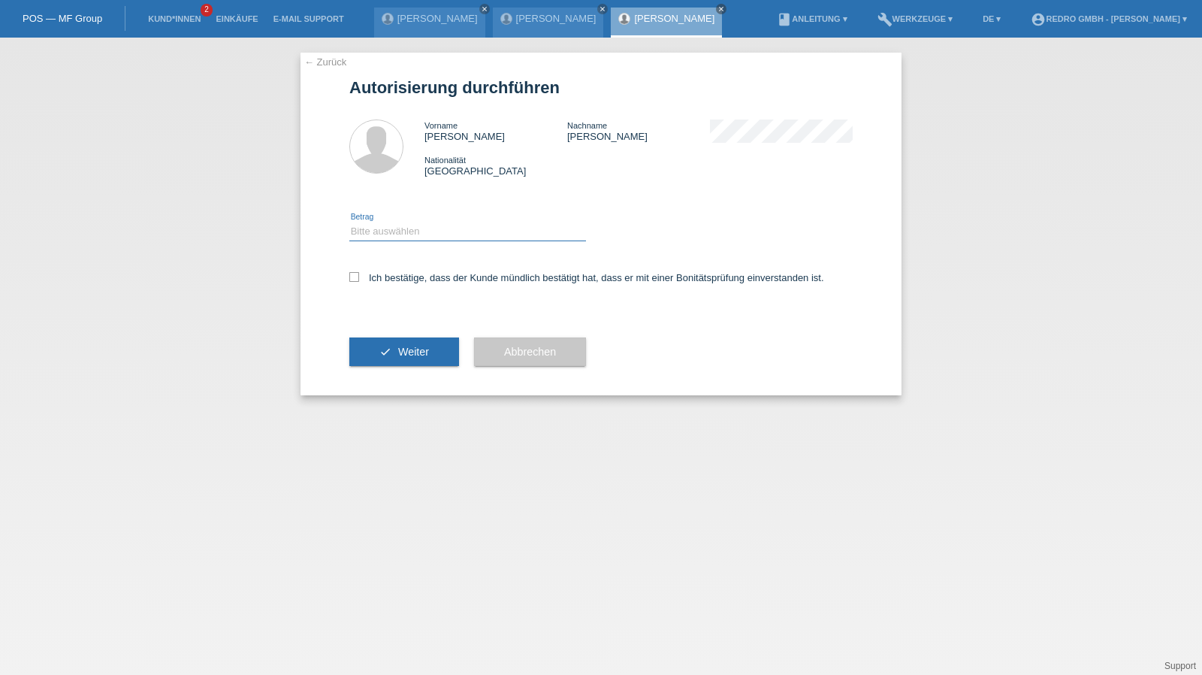
select select "1"
click at [349, 222] on select "Bitte auswählen CHF 1.00 - CHF 499.00 CHF 500.00 - CHF 1'999.00 CHF 2'000.00 - …" at bounding box center [467, 231] width 237 height 18
click at [389, 273] on label "Ich bestätige, dass der Kunde mündlich bestätigt hat, dass er mit einer Bonität…" at bounding box center [586, 277] width 475 height 11
click at [359, 273] on input "Ich bestätige, dass der Kunde mündlich bestätigt hat, dass er mit einer Bonität…" at bounding box center [354, 277] width 10 height 10
checkbox input "true"
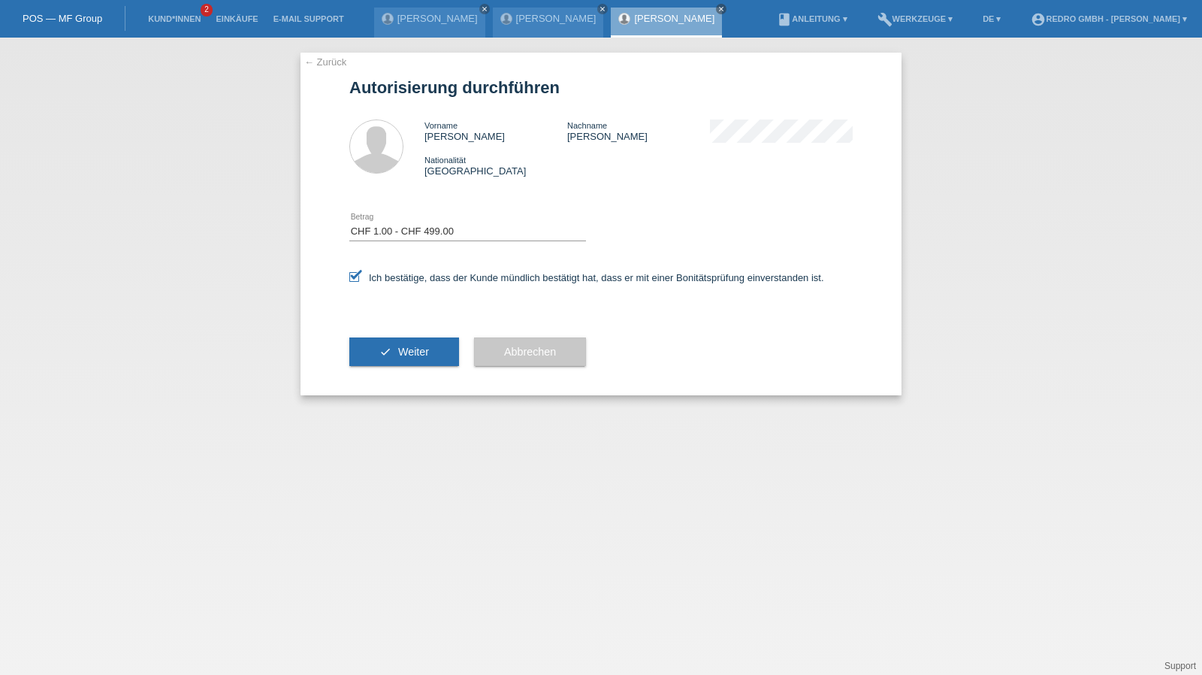
click at [374, 376] on div "check Weiter" at bounding box center [404, 351] width 110 height 87
click at [388, 349] on button "check Weiter" at bounding box center [404, 351] width 110 height 29
